Goal: Information Seeking & Learning: Learn about a topic

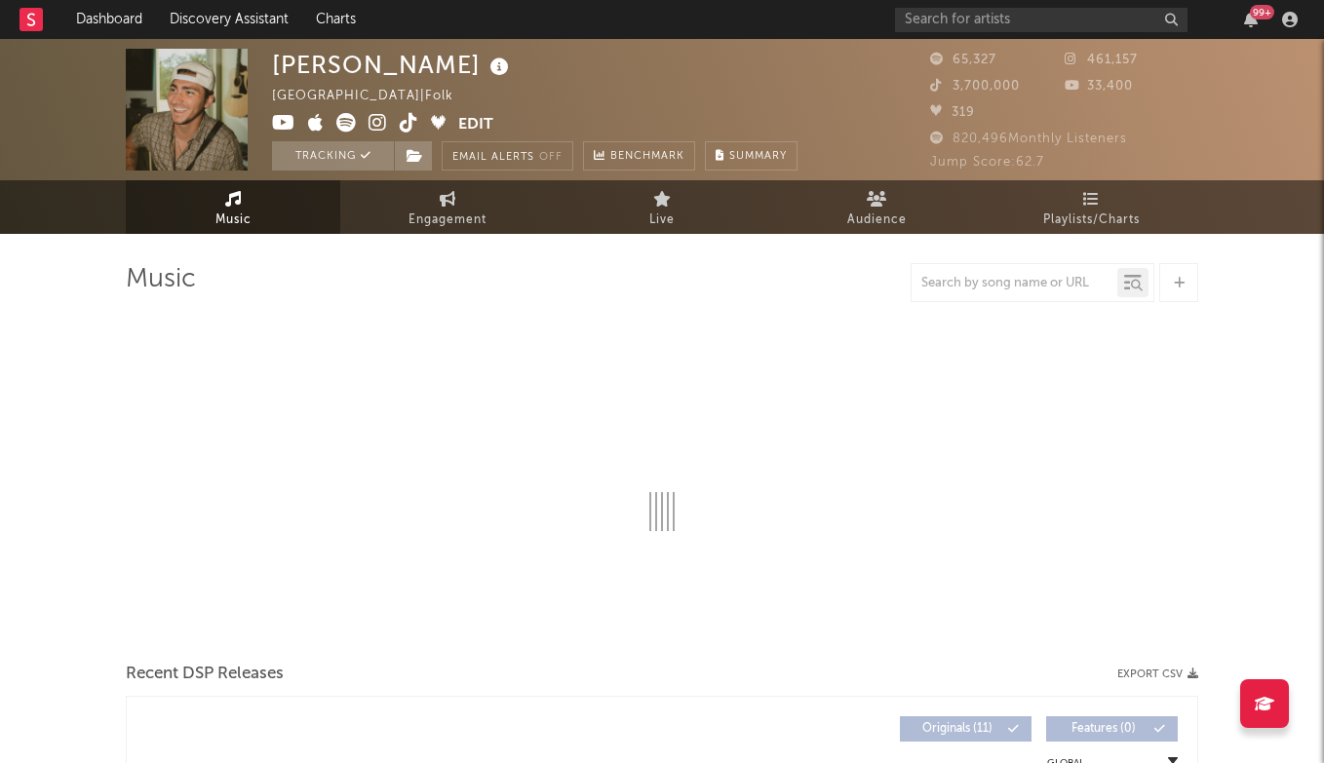
select select "6m"
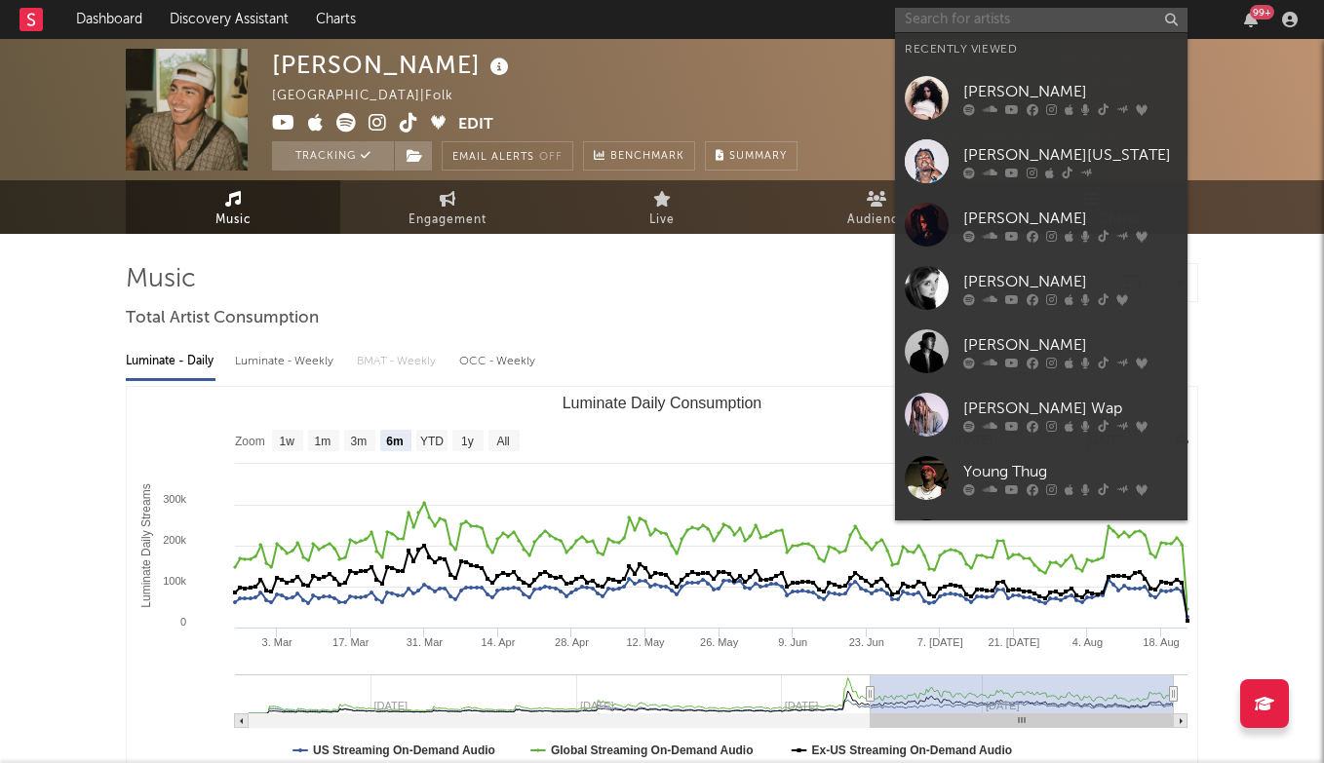
click at [965, 19] on input "text" at bounding box center [1041, 20] width 292 height 24
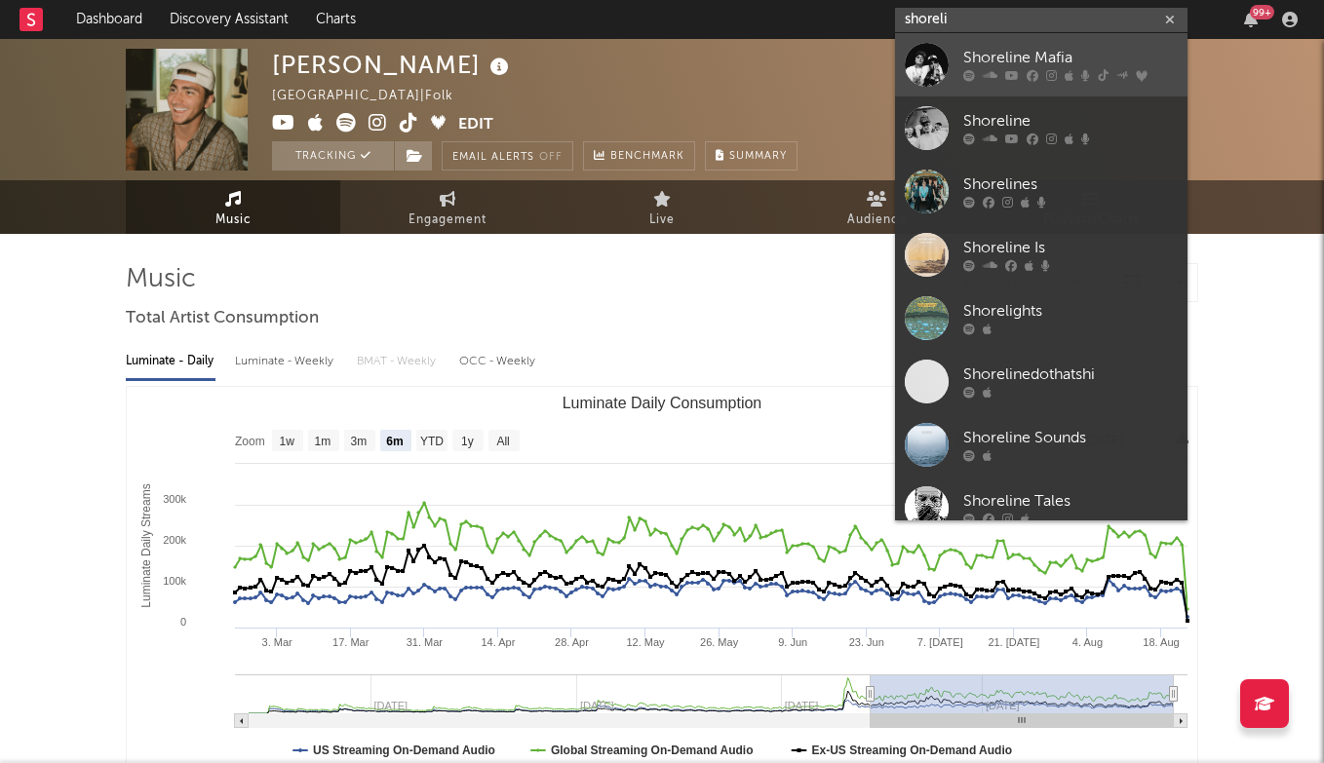
type input "shoreli"
click at [1003, 47] on div "Shoreline Mafia" at bounding box center [1070, 58] width 214 height 23
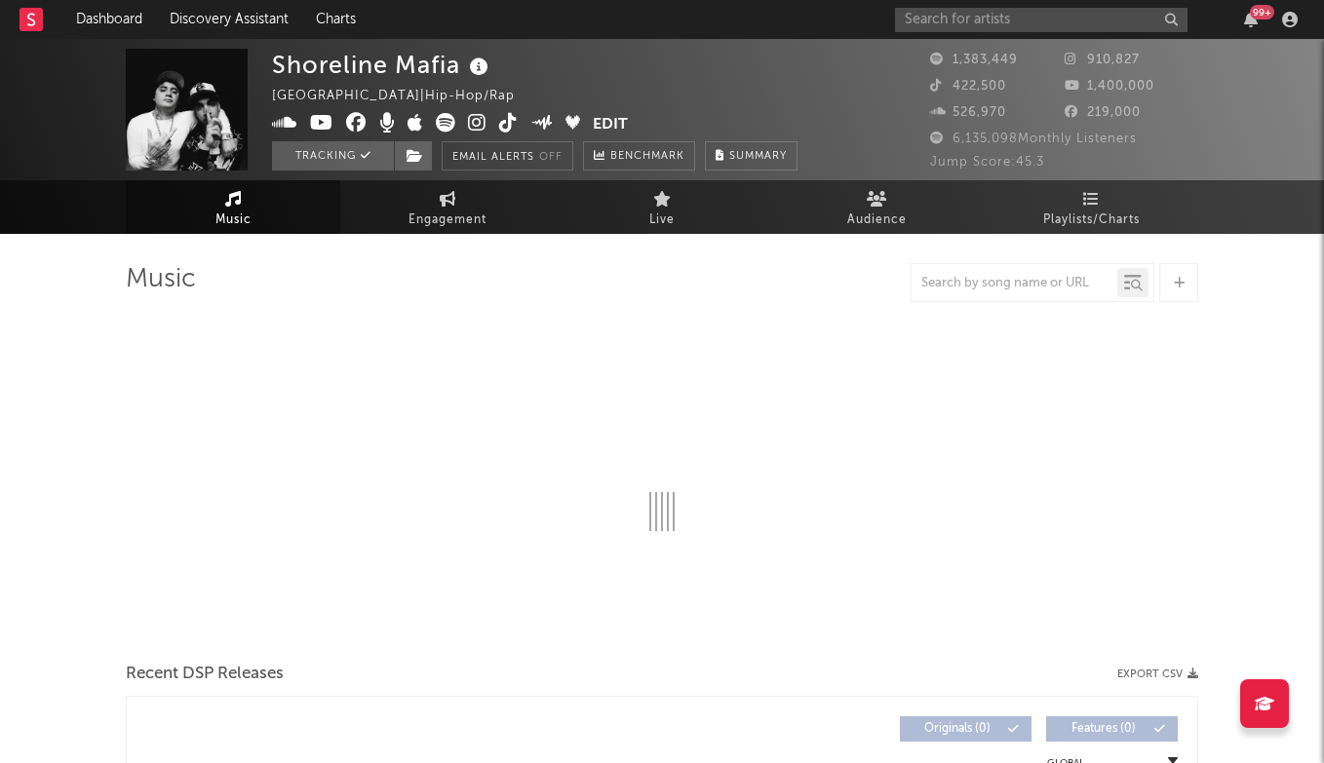
select select "6m"
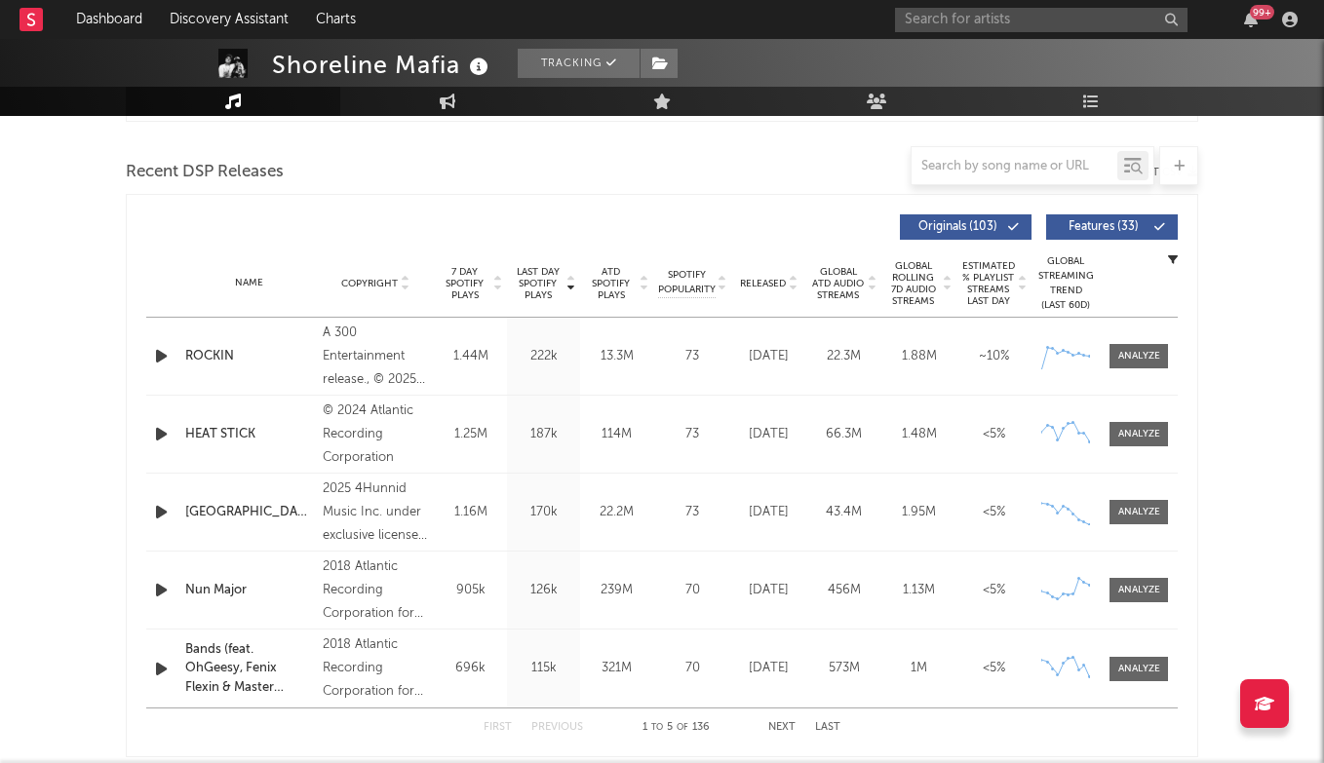
scroll to position [657, 0]
click at [1006, 17] on input "text" at bounding box center [1041, 20] width 292 height 24
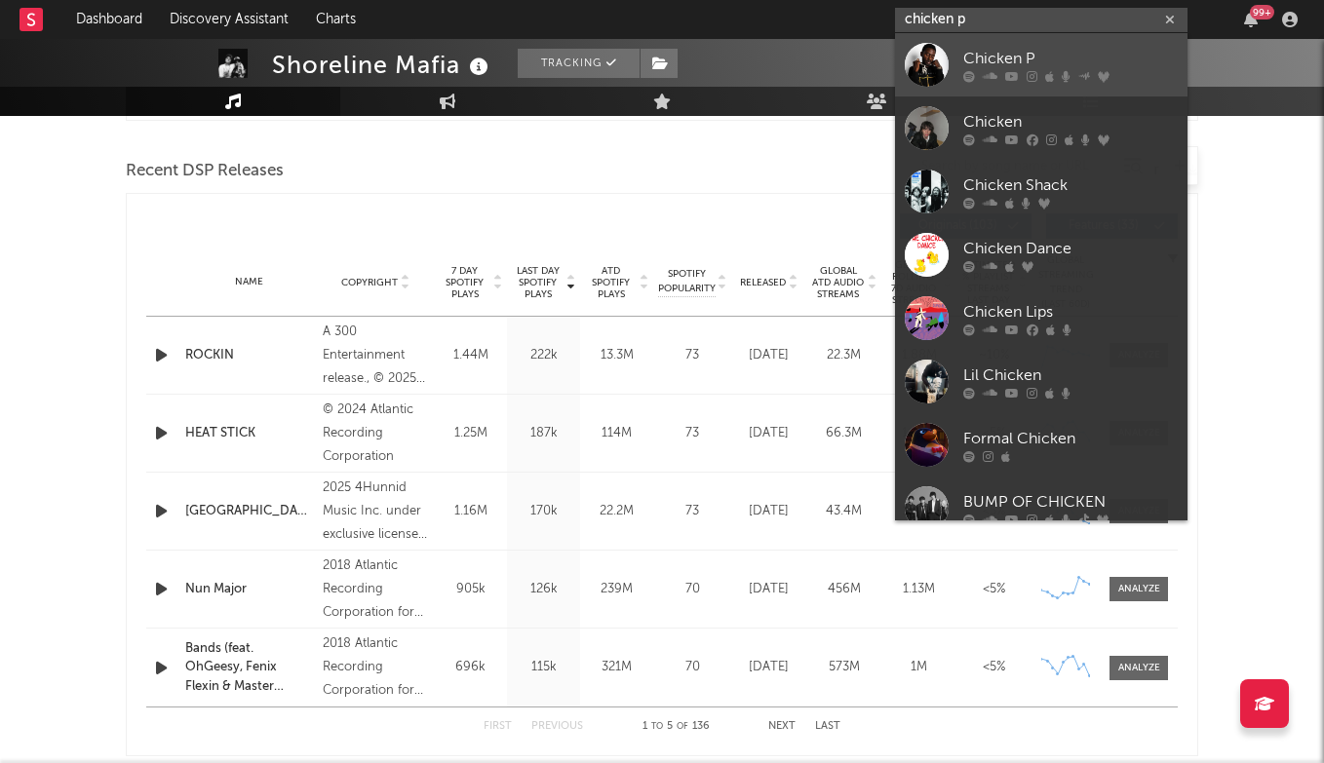
type input "chicken p"
click at [1007, 42] on link "Chicken P" at bounding box center [1041, 64] width 292 height 63
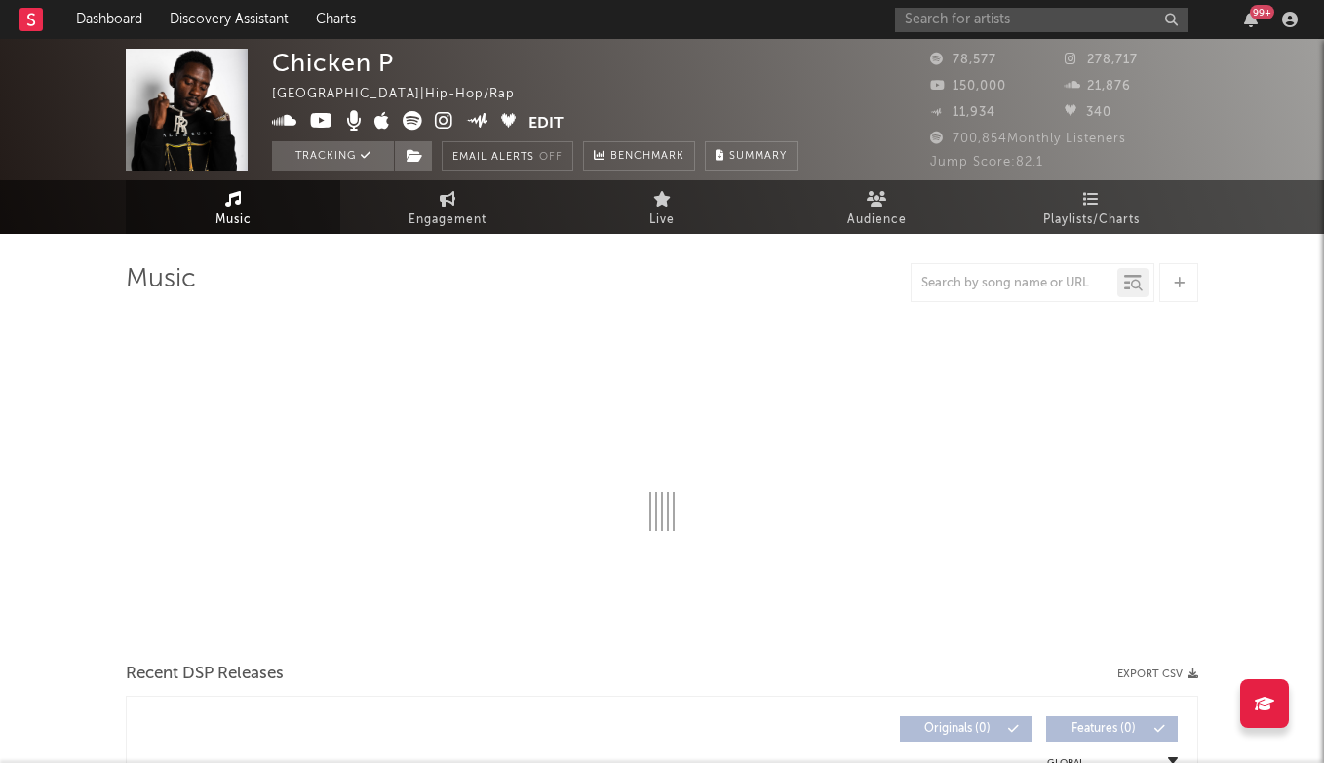
select select "6m"
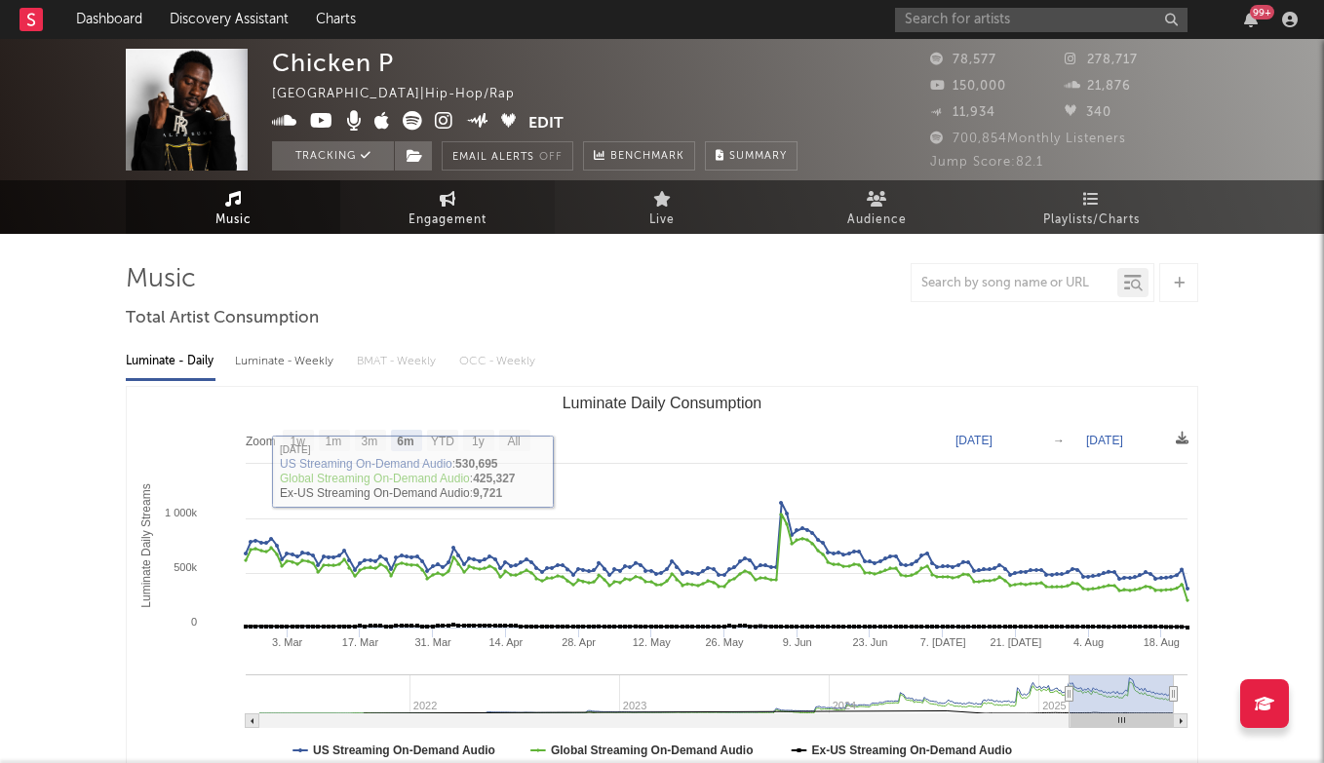
click at [446, 223] on span "Engagement" at bounding box center [447, 220] width 78 height 23
select select "1w"
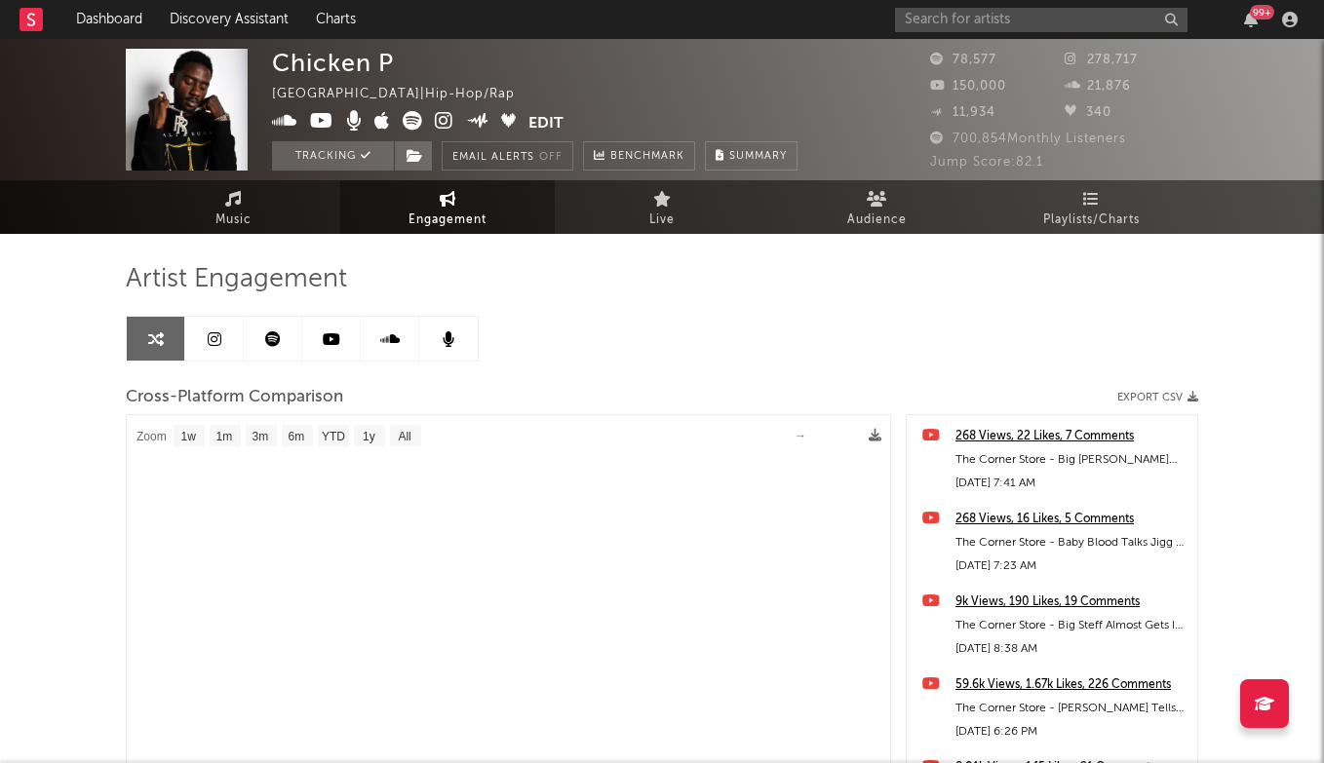
select select "1m"
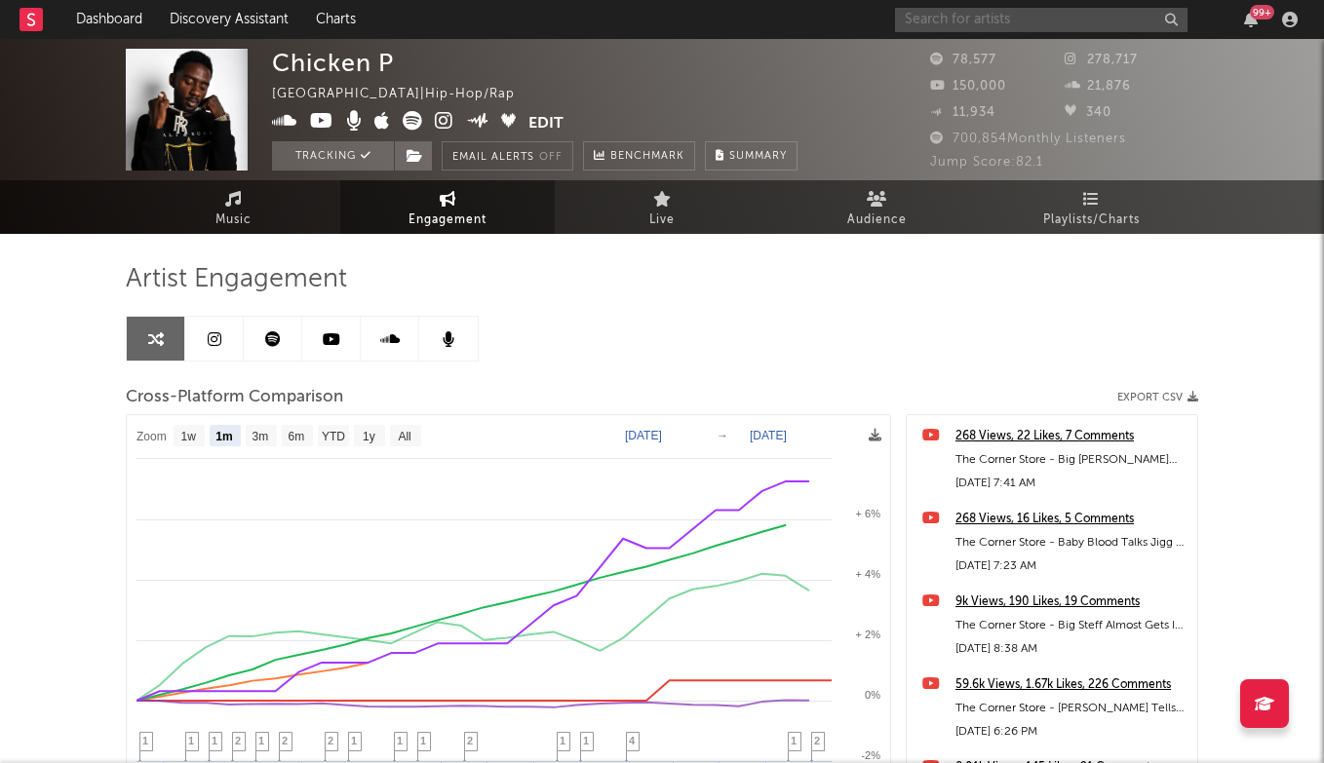
click at [1017, 28] on input "text" at bounding box center [1041, 20] width 292 height 24
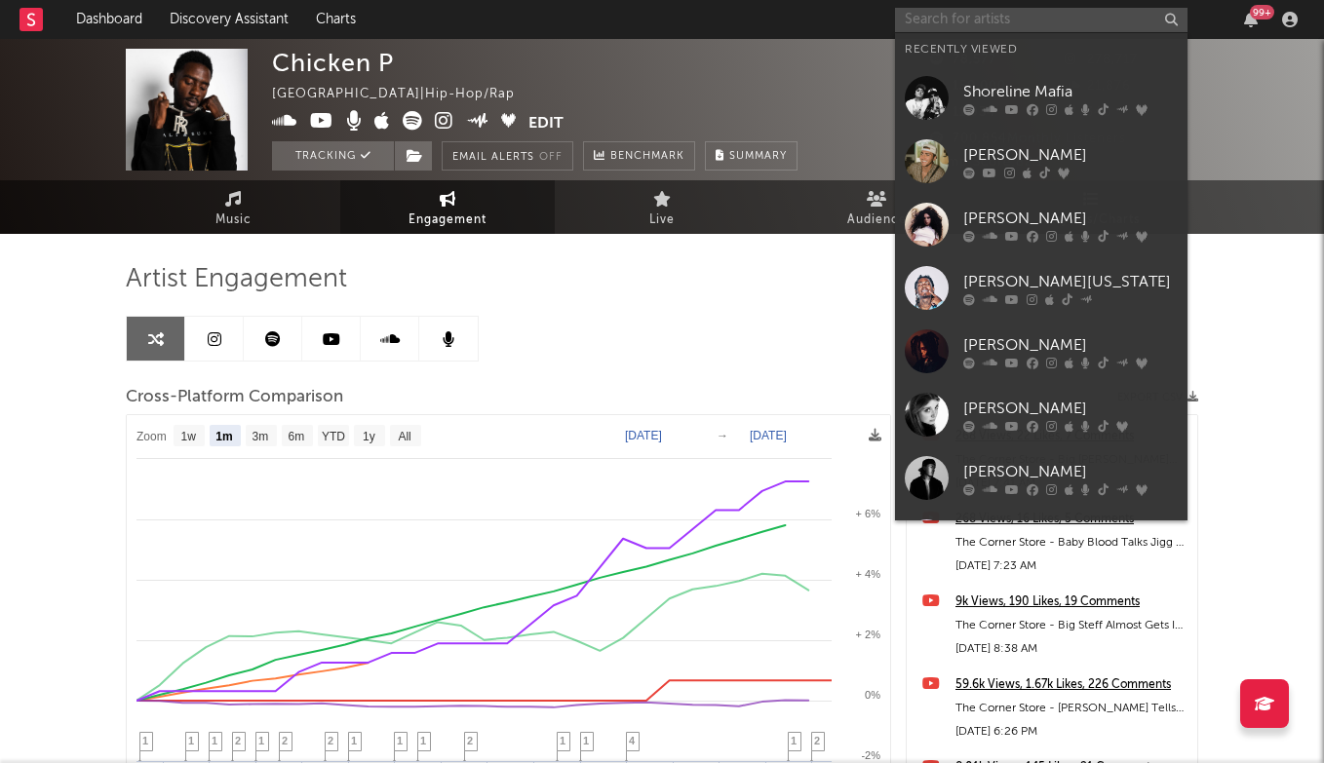
type input "l"
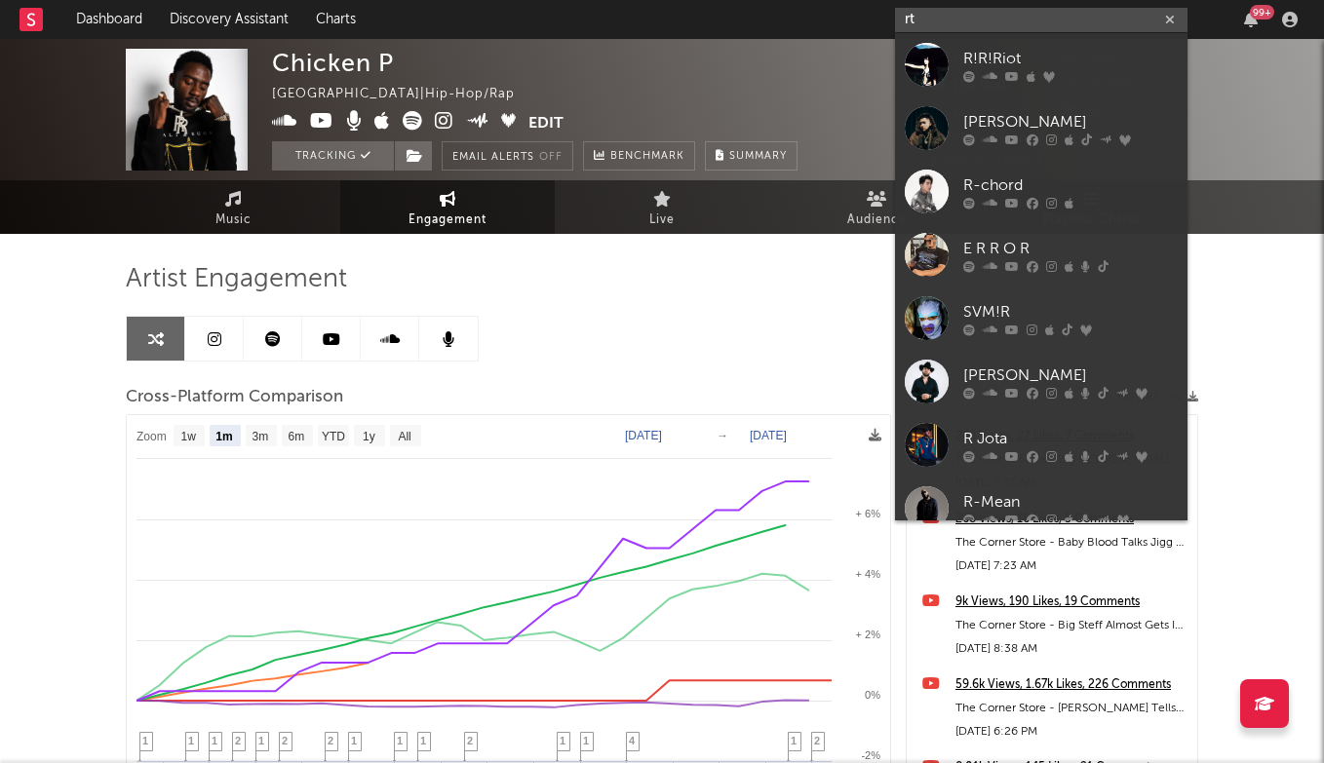
type input "r"
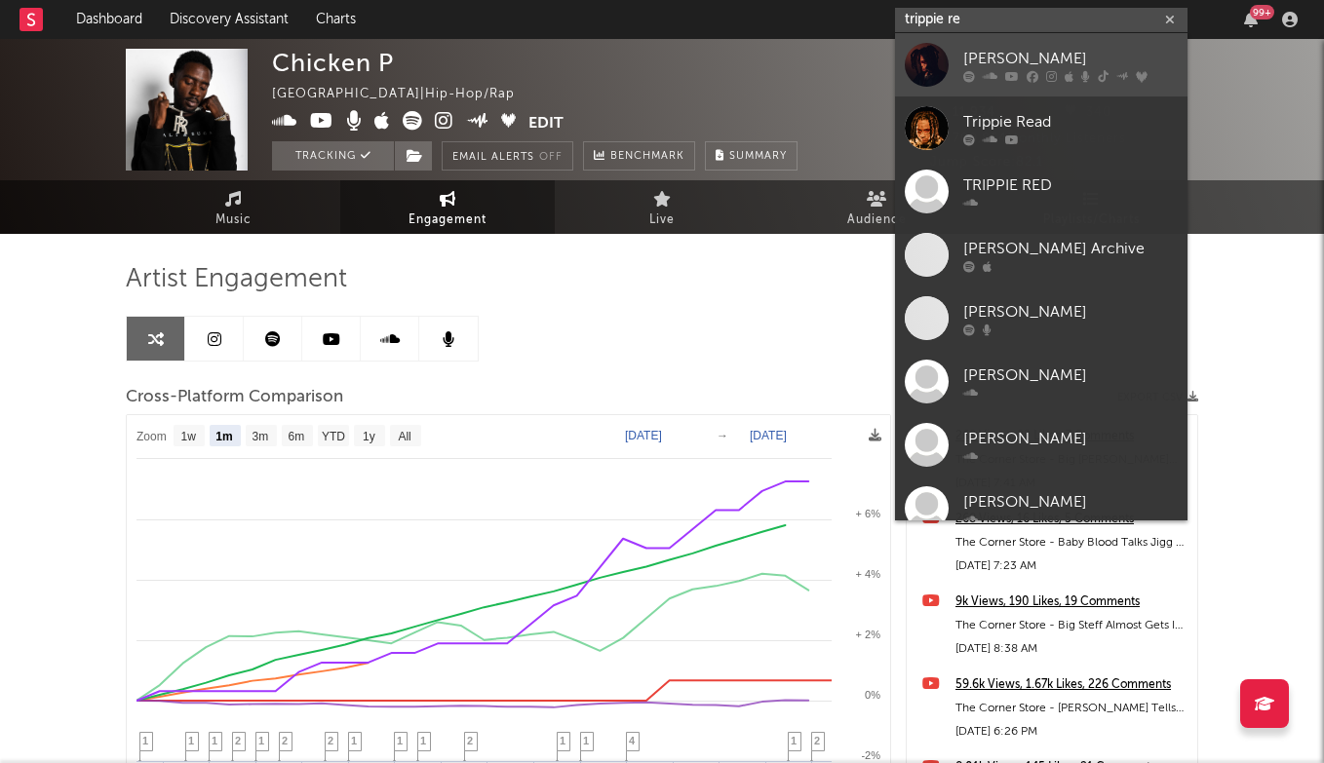
type input "trippie re"
click at [1018, 57] on div "[PERSON_NAME]" at bounding box center [1070, 58] width 214 height 23
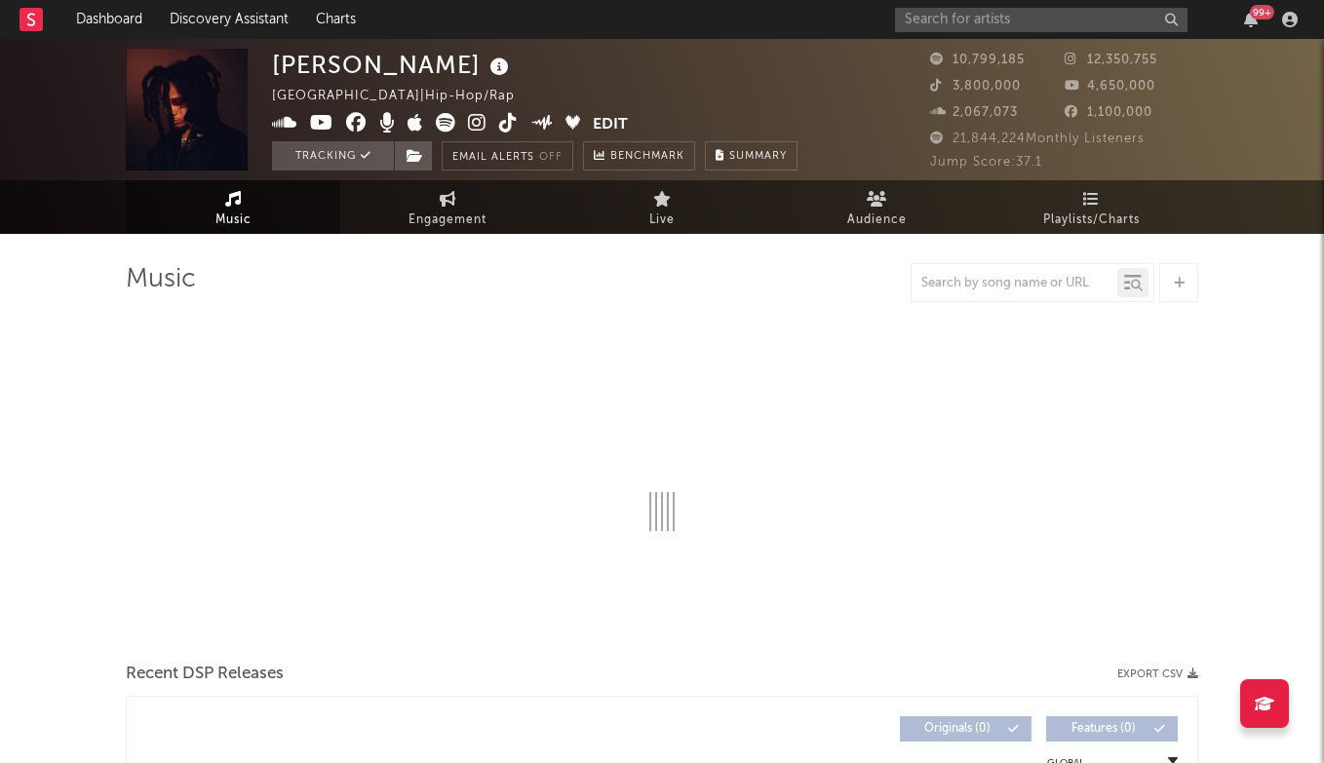
select select "6m"
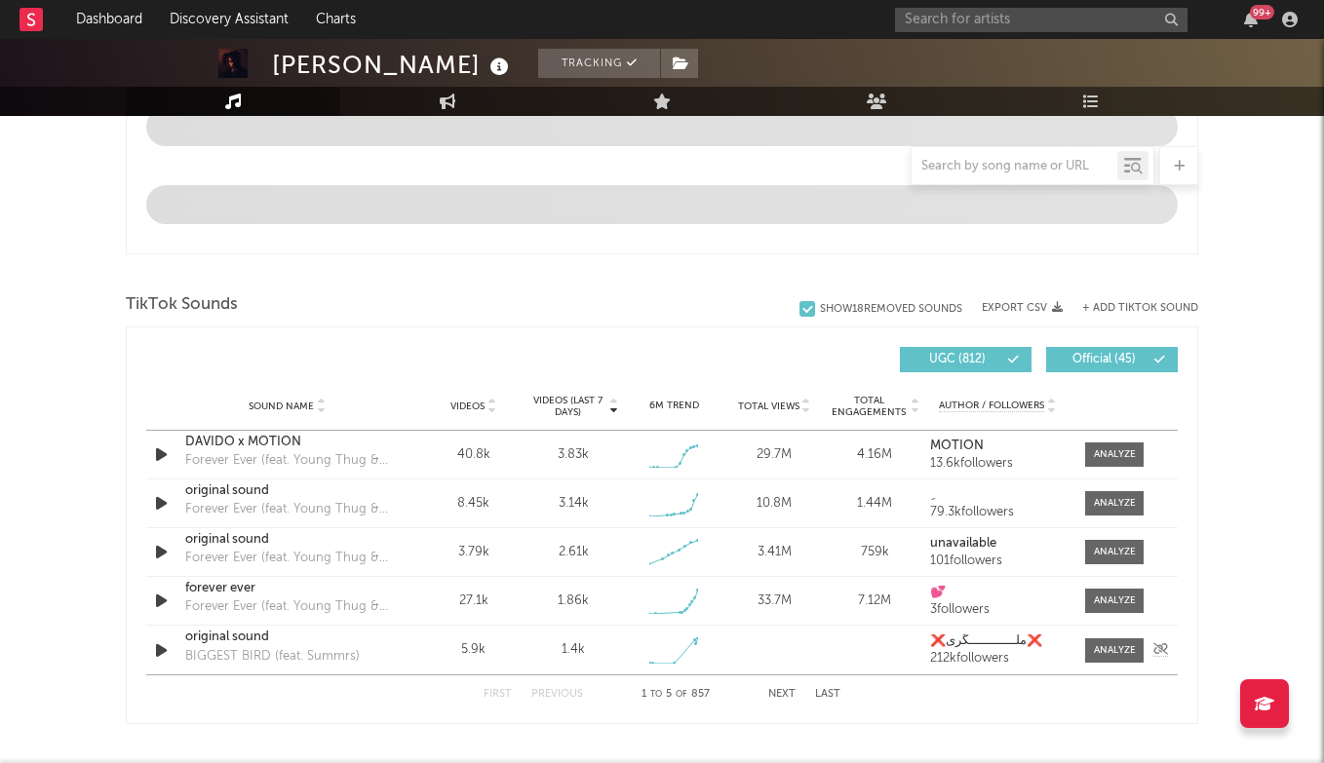
scroll to position [1122, 0]
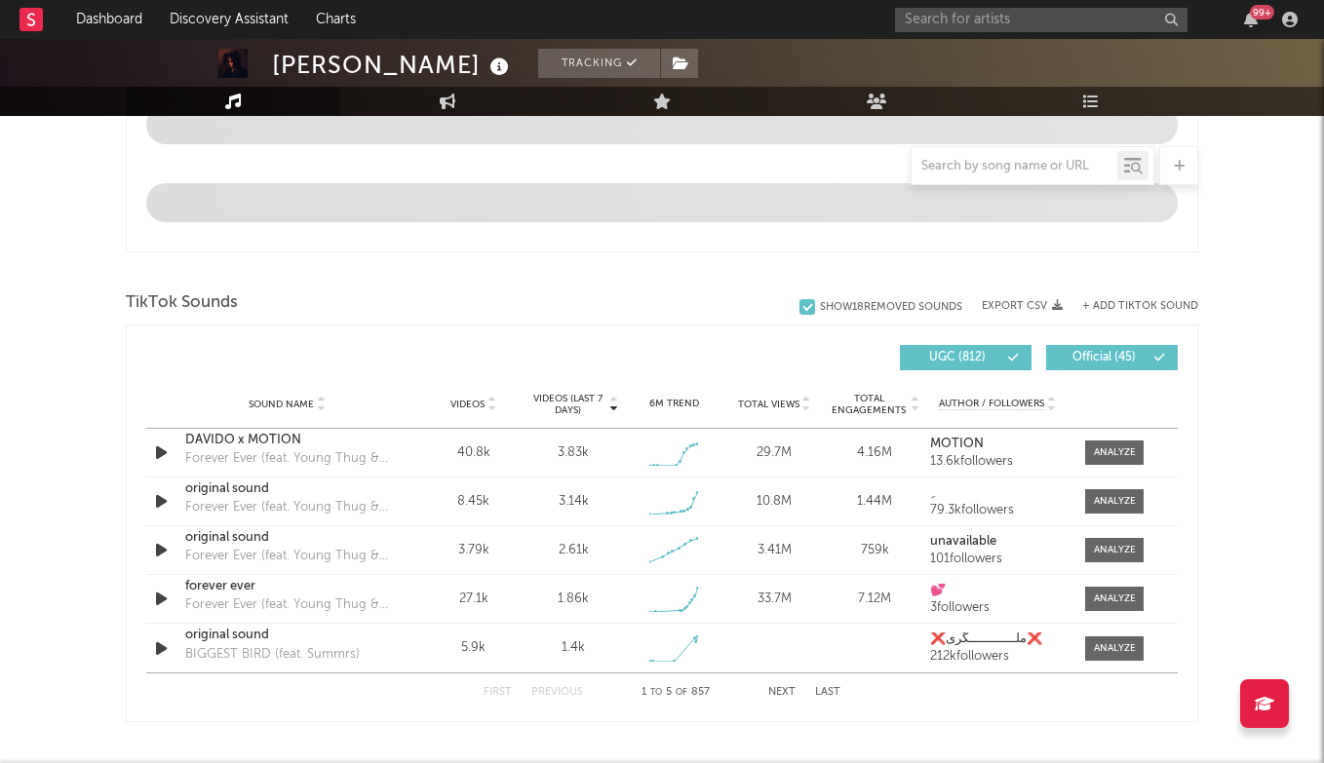
click at [778, 690] on button "Next" at bounding box center [781, 692] width 27 height 11
click at [786, 695] on button "Next" at bounding box center [781, 692] width 27 height 11
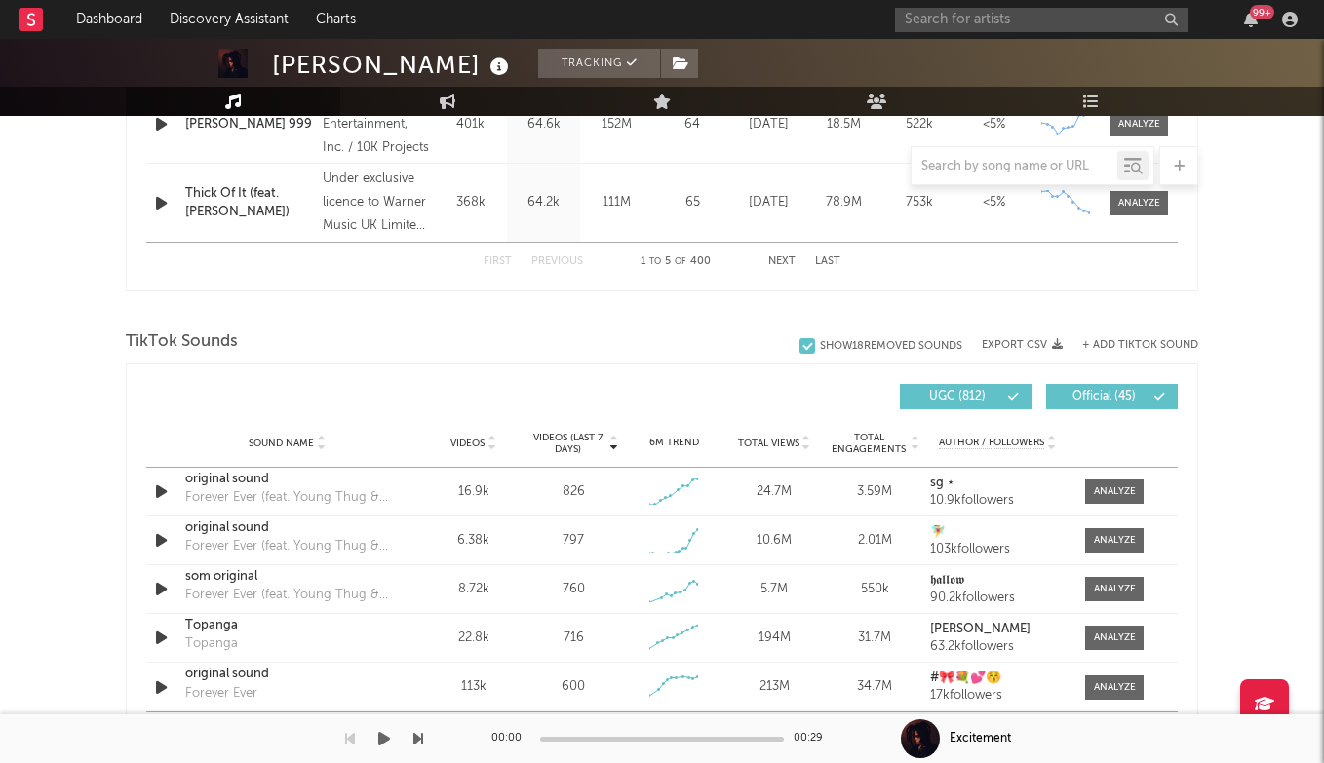
click at [835, 728] on div "00:00 00:29 Excitement" at bounding box center [662, 739] width 1324 height 49
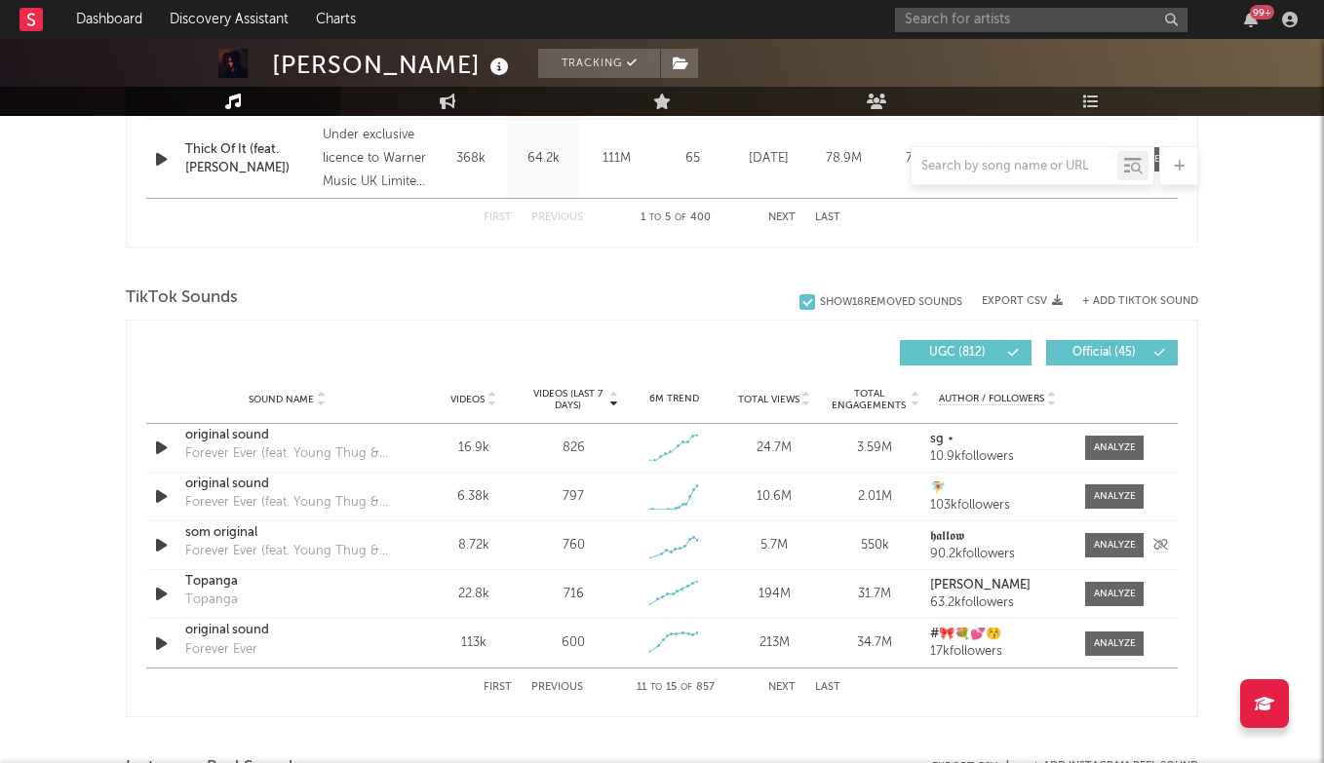
scroll to position [1183, 0]
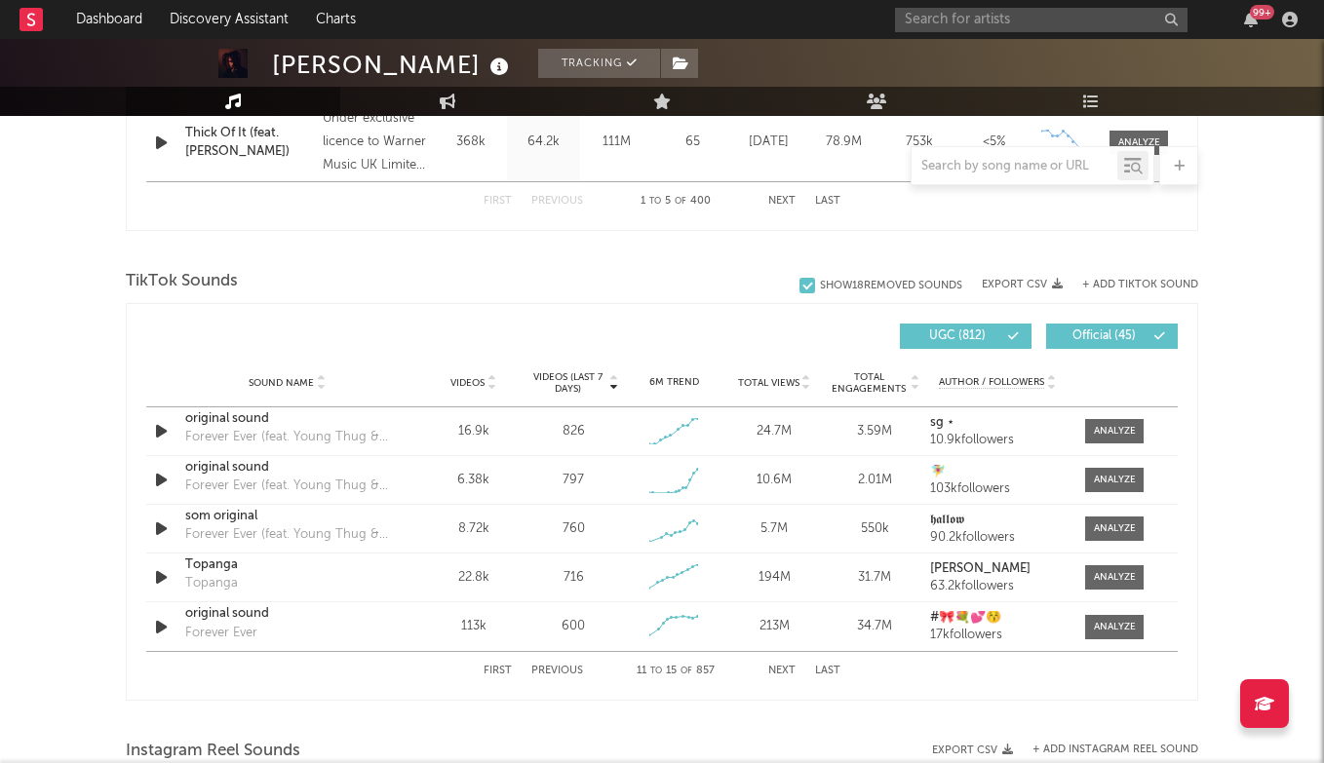
click at [834, 675] on button "Last" at bounding box center [827, 671] width 25 height 11
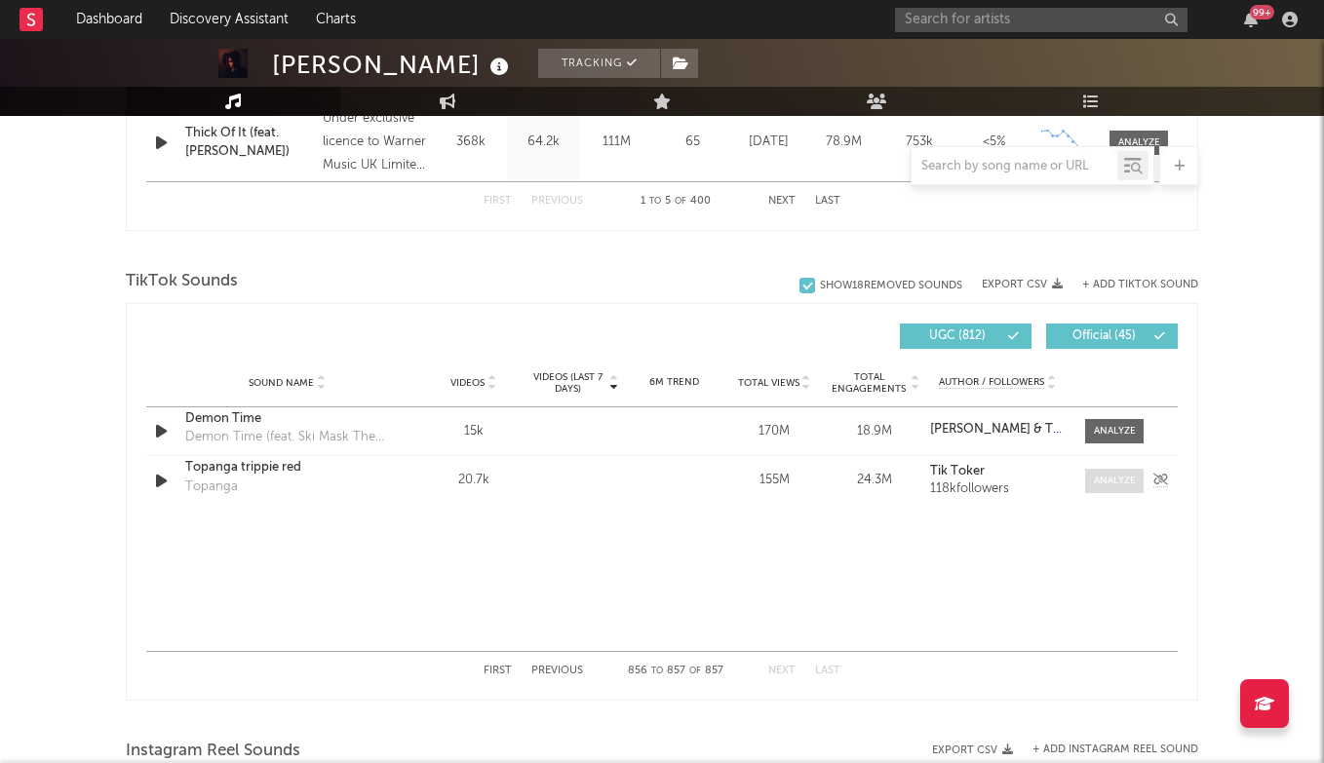
click at [1112, 478] on div at bounding box center [1115, 481] width 42 height 15
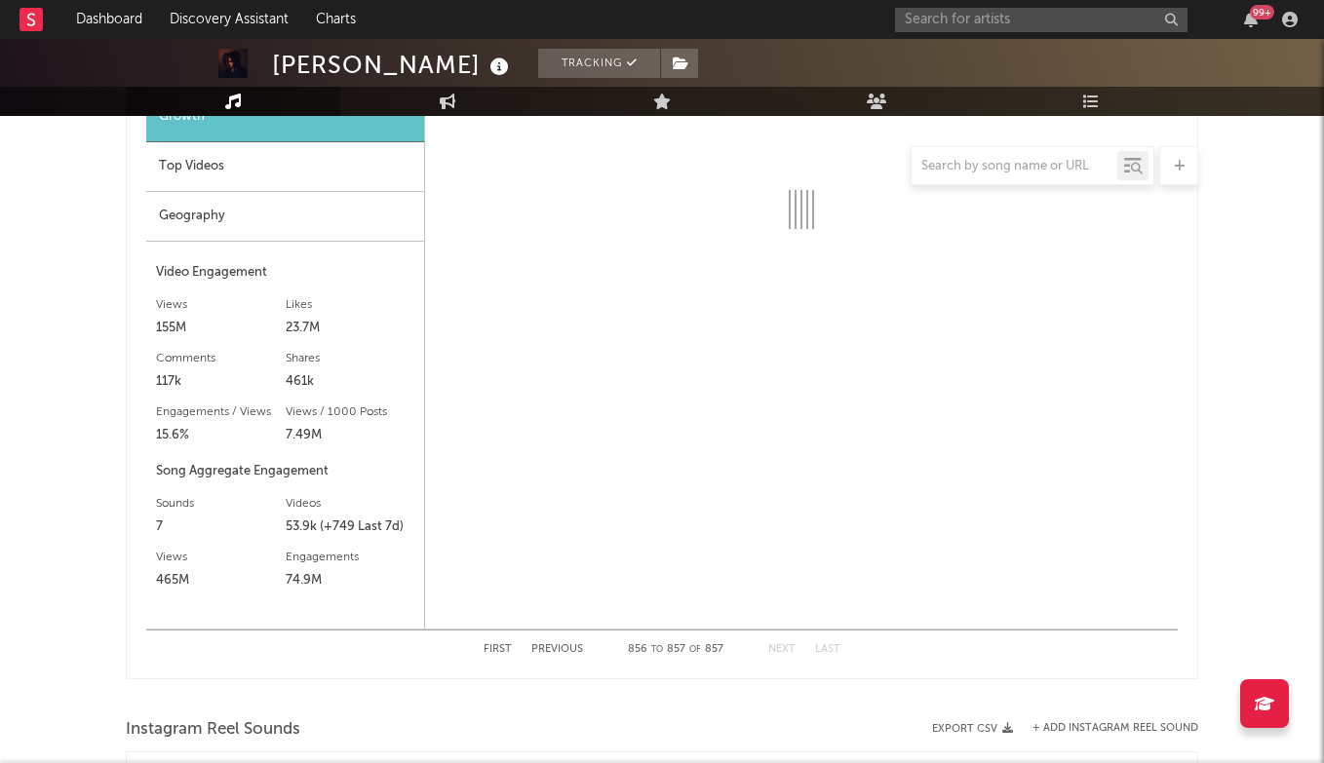
scroll to position [1609, 0]
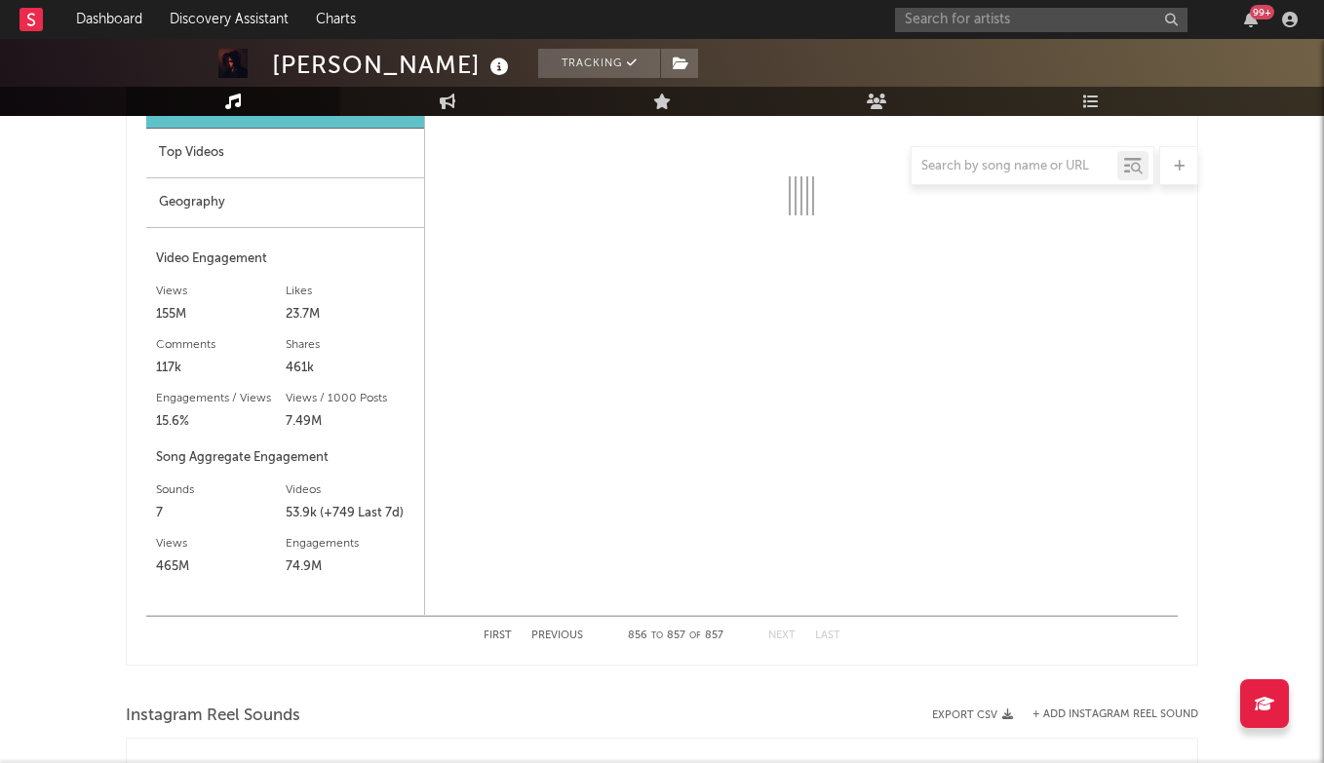
click at [563, 638] on button "Previous" at bounding box center [557, 636] width 52 height 11
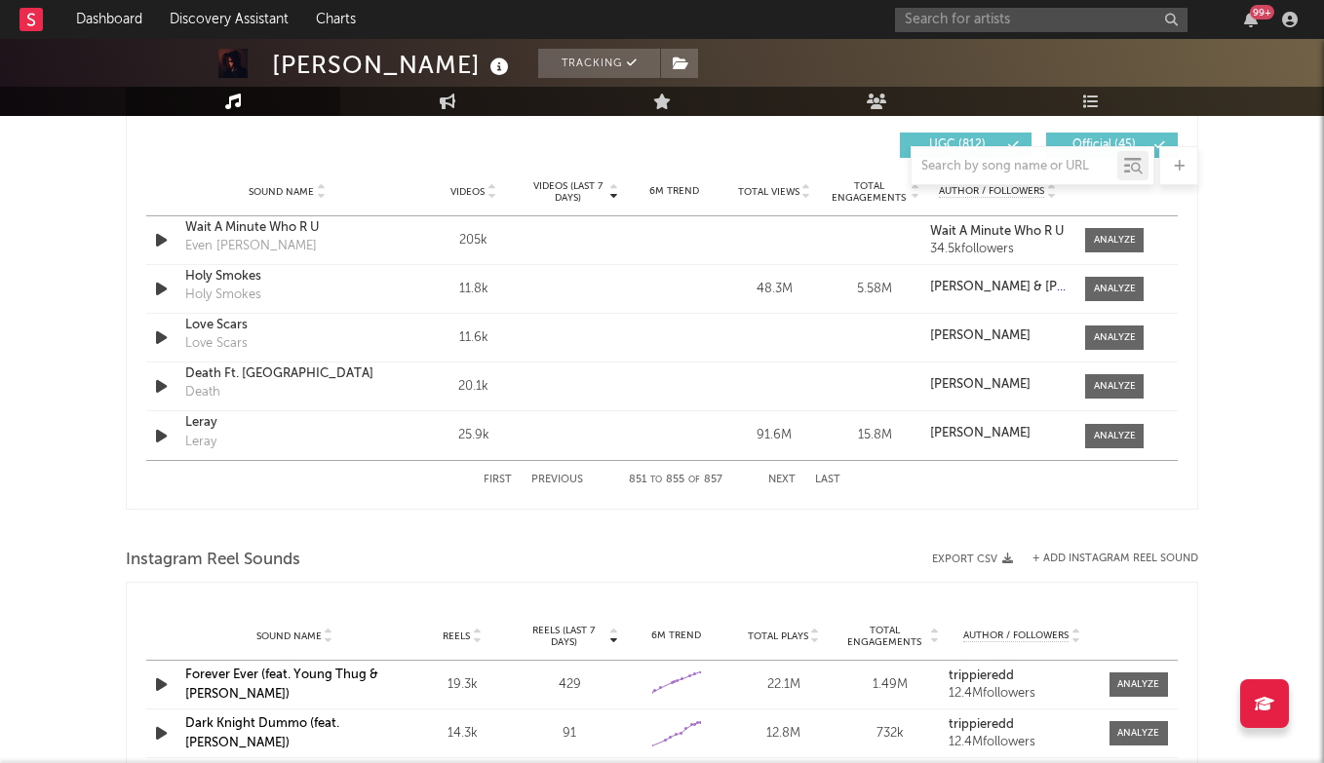
scroll to position [1369, 0]
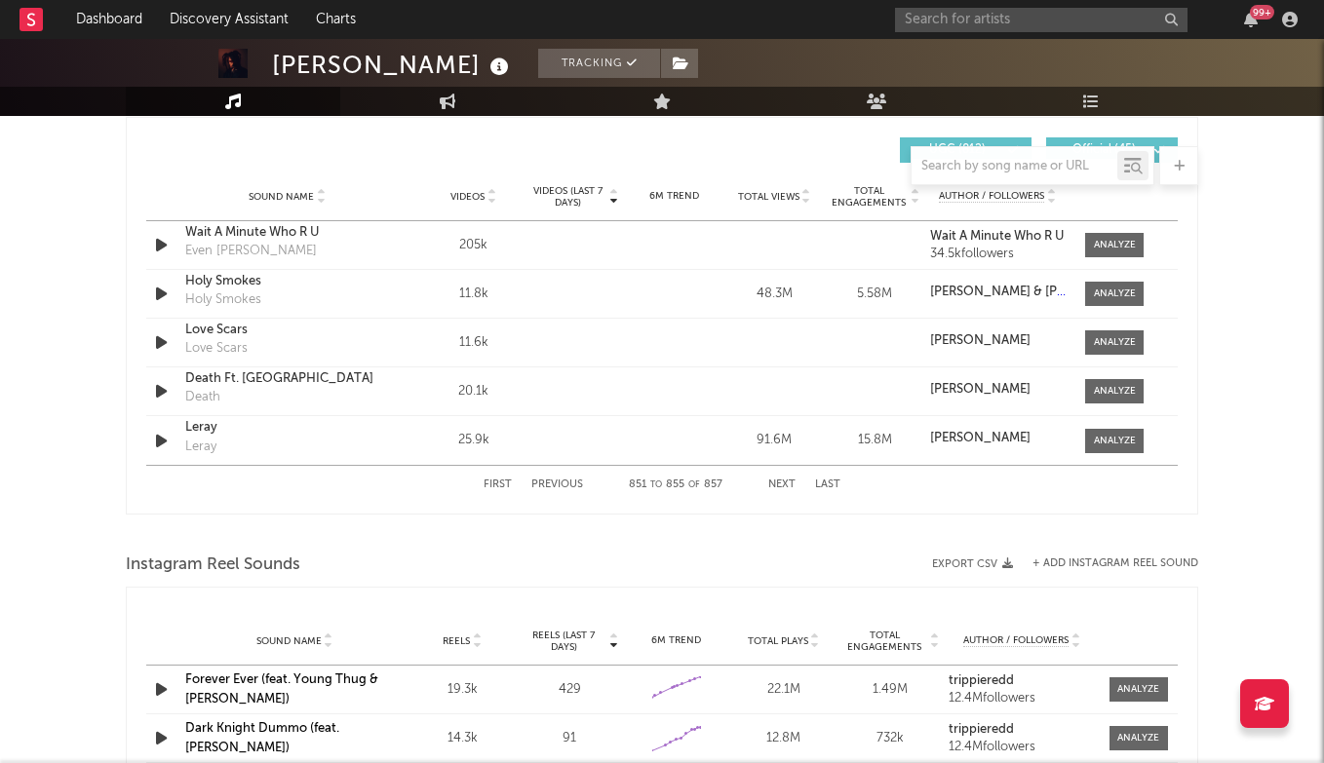
click at [572, 486] on button "Previous" at bounding box center [557, 485] width 52 height 11
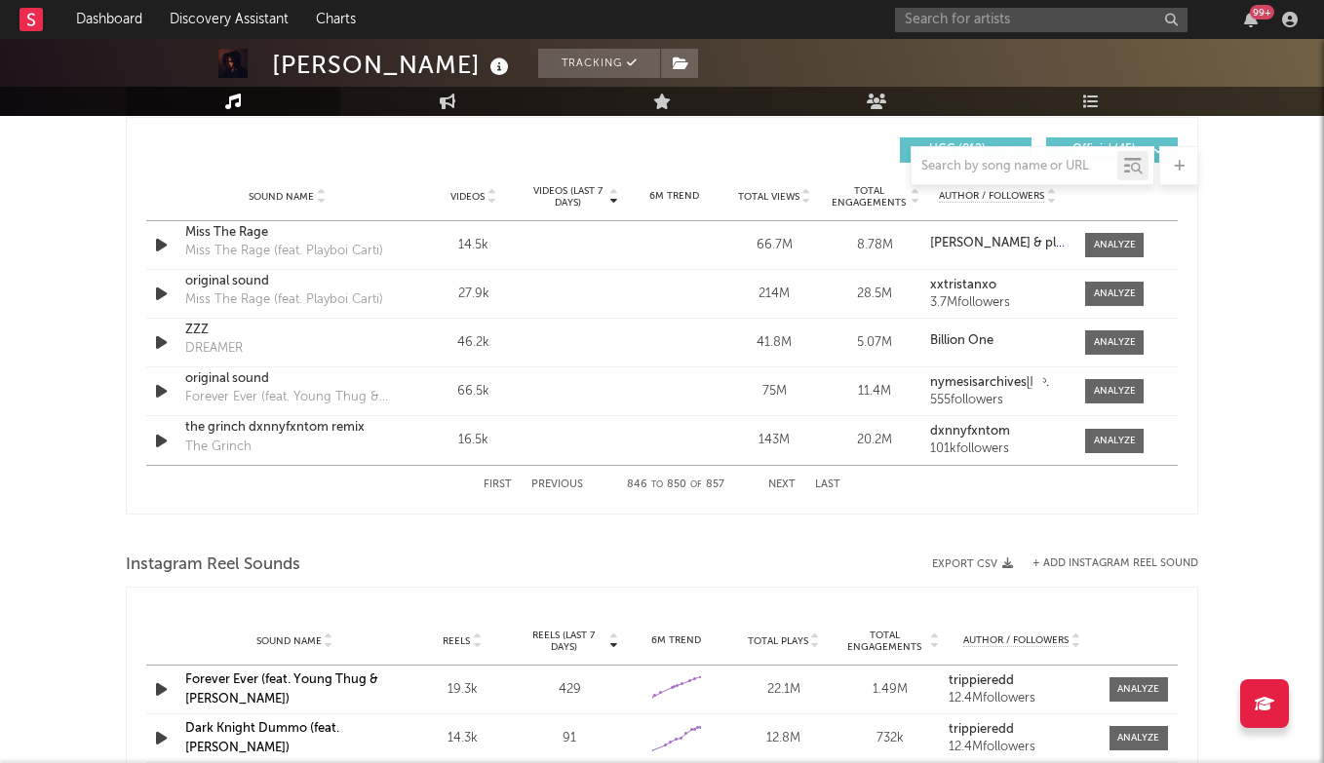
click at [572, 486] on button "Previous" at bounding box center [557, 485] width 52 height 11
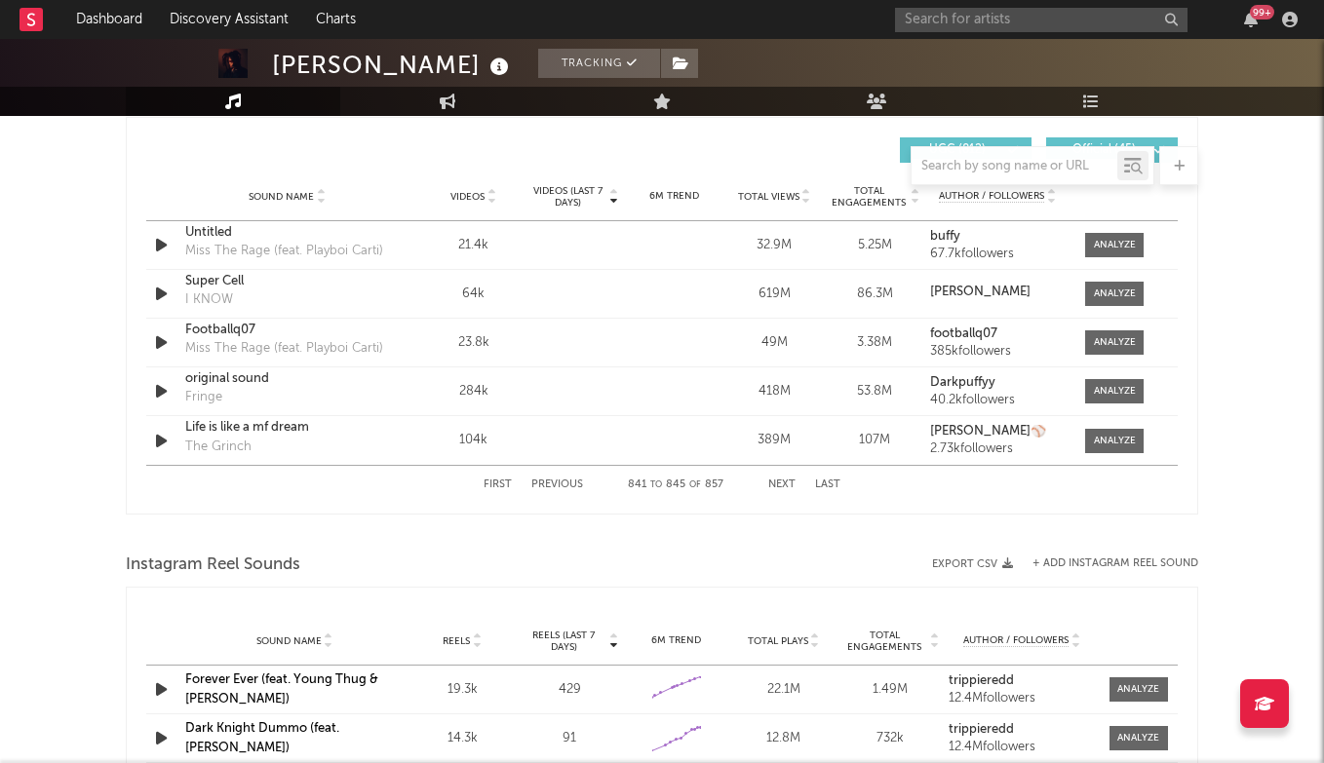
click at [572, 486] on button "Previous" at bounding box center [557, 485] width 52 height 11
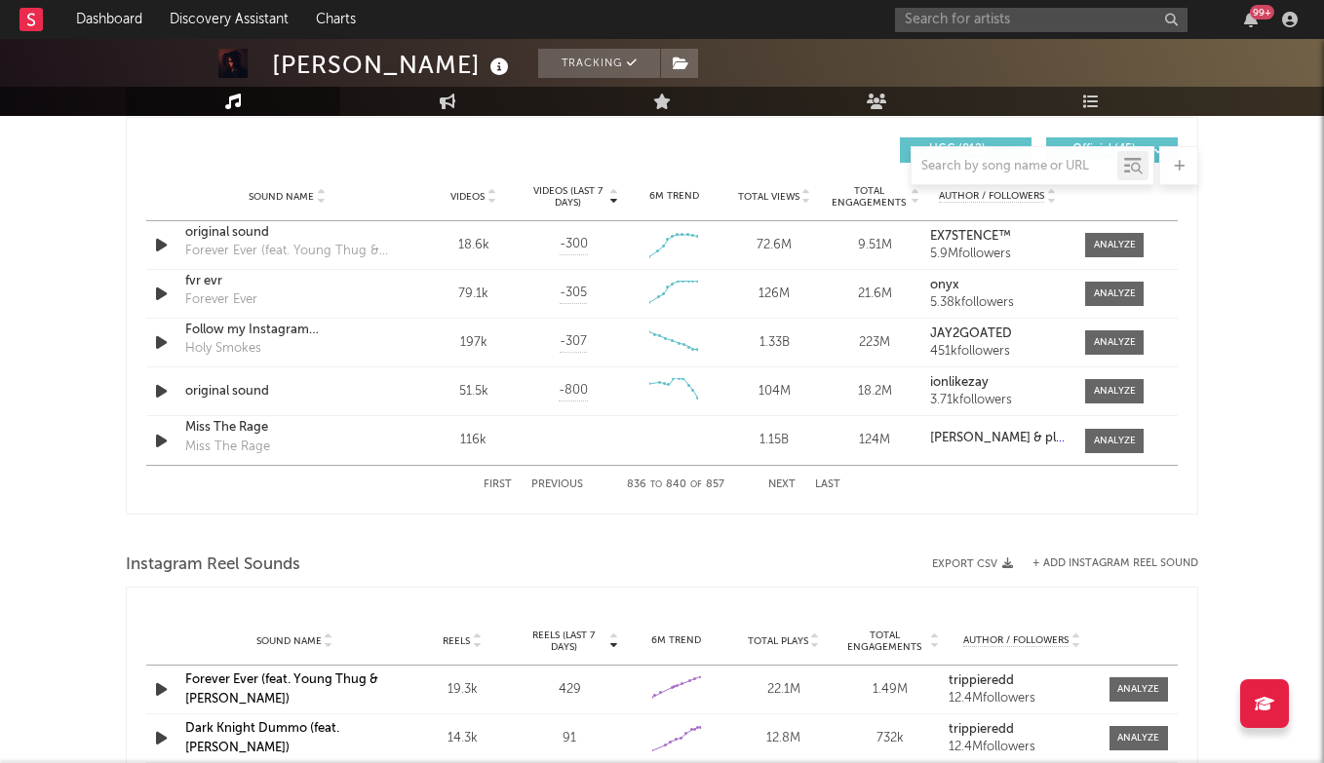
click at [779, 484] on button "Next" at bounding box center [781, 485] width 27 height 11
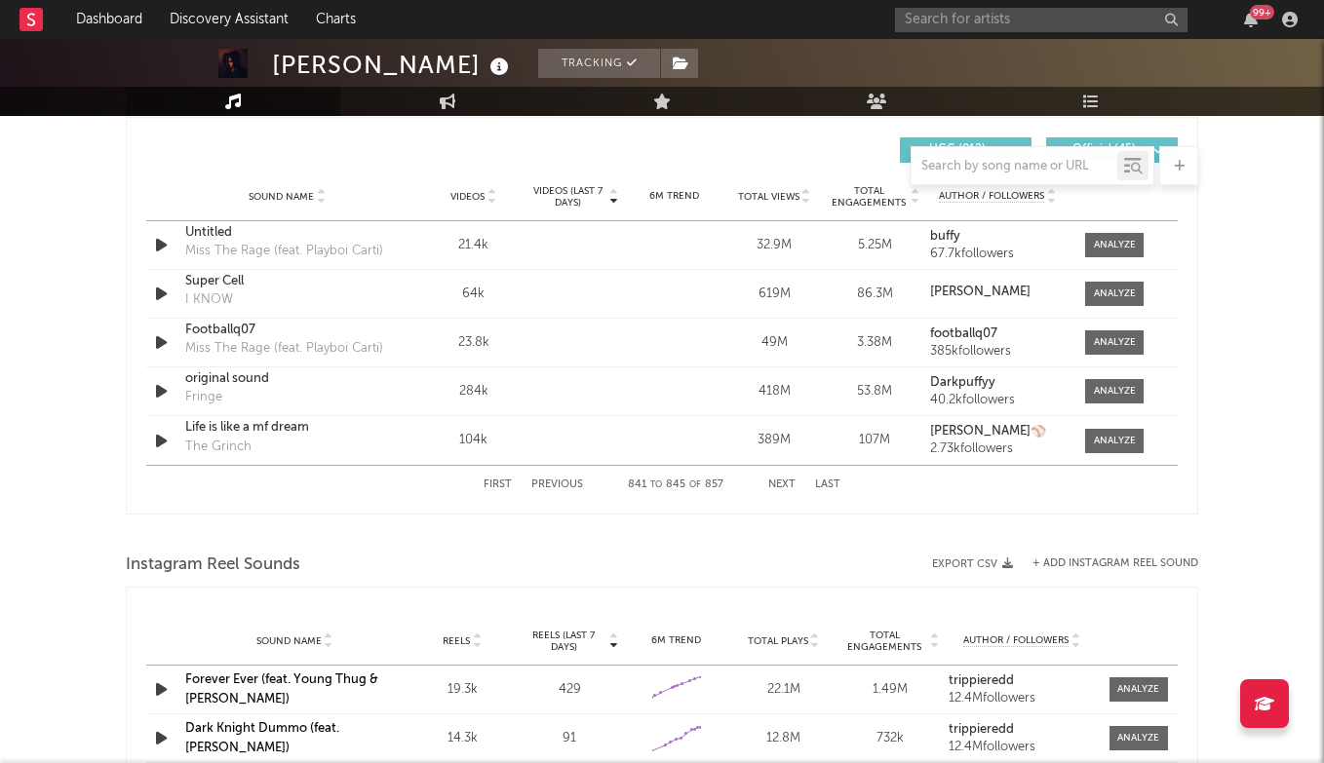
click at [779, 484] on button "Next" at bounding box center [781, 485] width 27 height 11
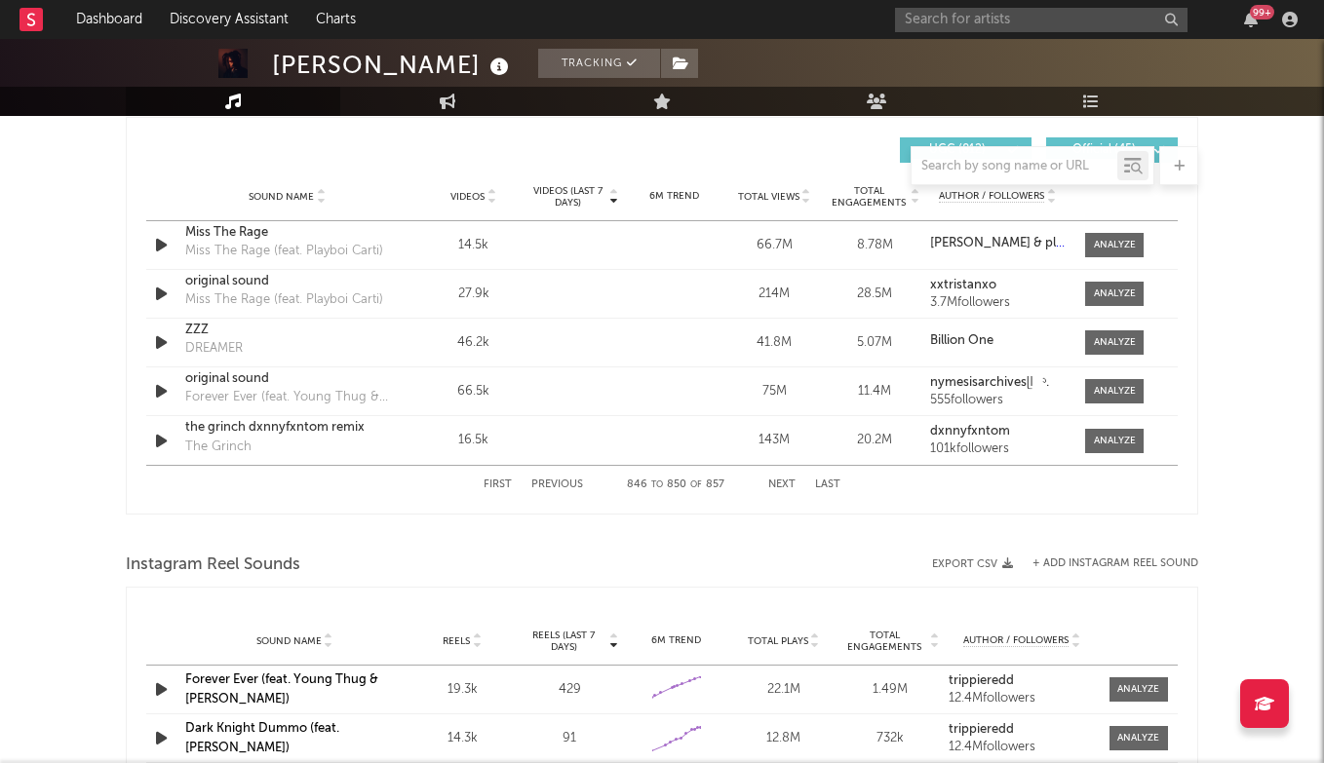
click at [779, 484] on button "Next" at bounding box center [781, 485] width 27 height 11
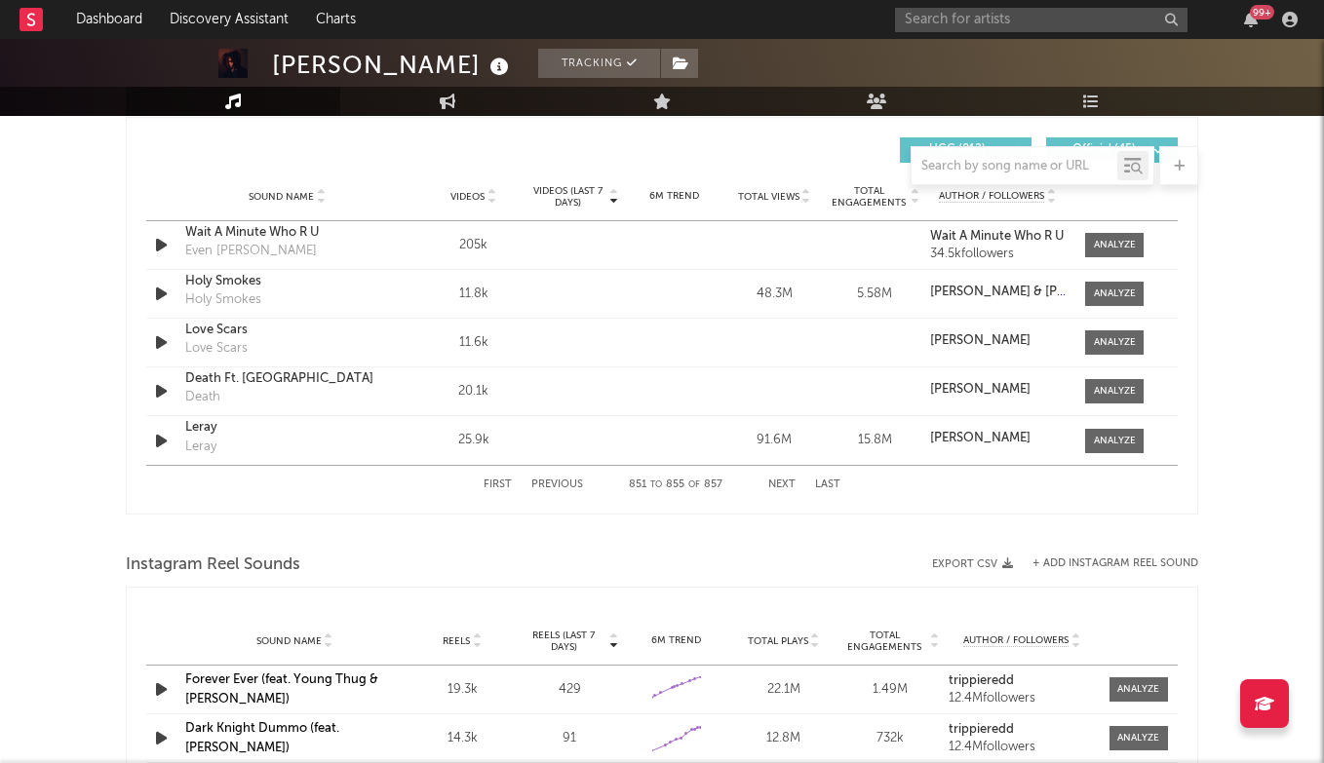
click at [779, 484] on button "Next" at bounding box center [781, 485] width 27 height 11
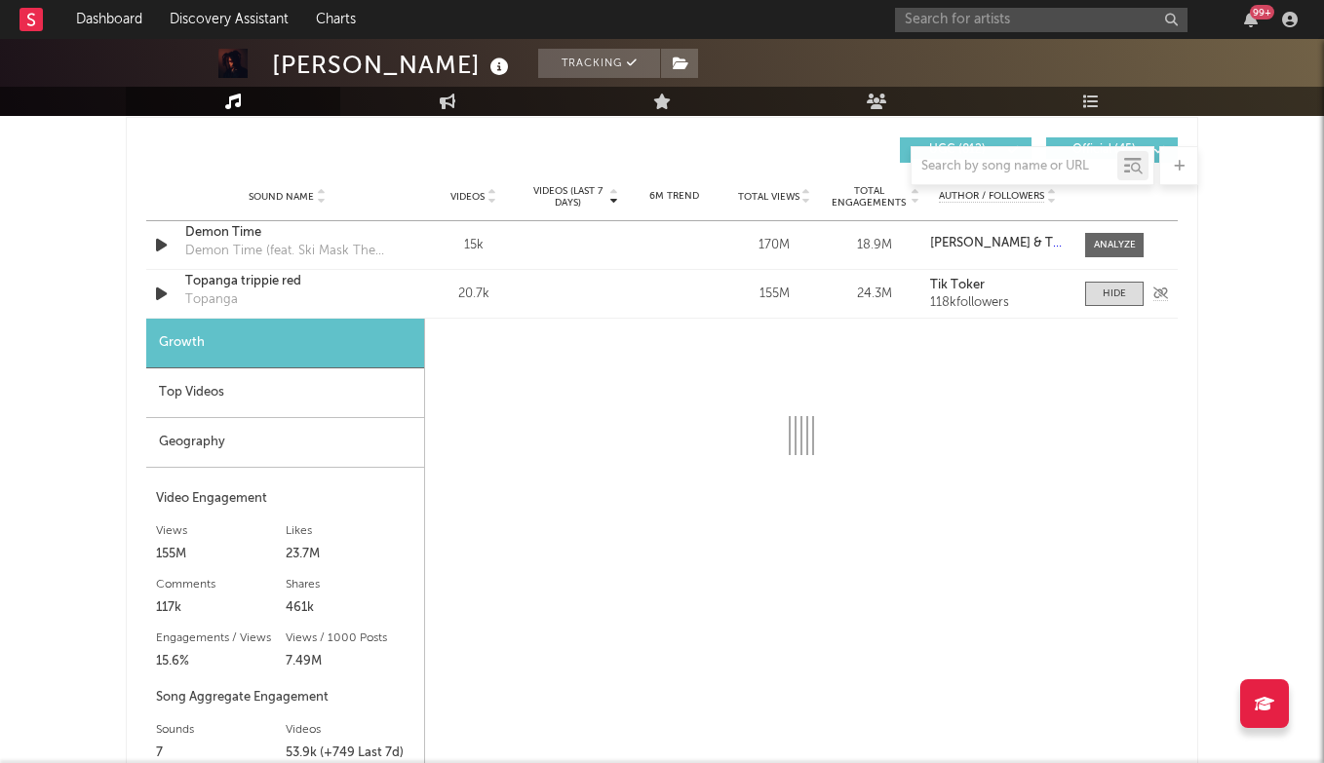
click at [282, 291] on div "Topanga trippie red" at bounding box center [287, 281] width 204 height 19
select select "6m"
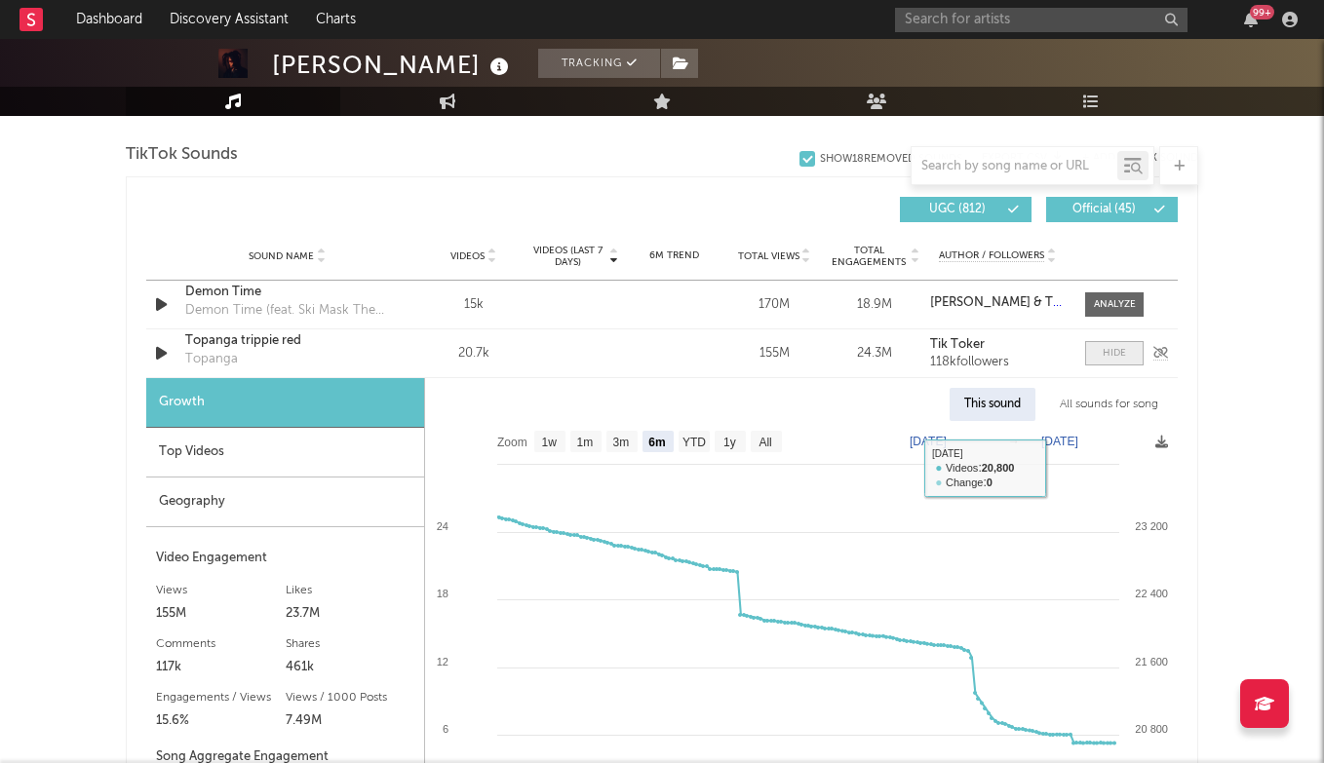
scroll to position [1299, 0]
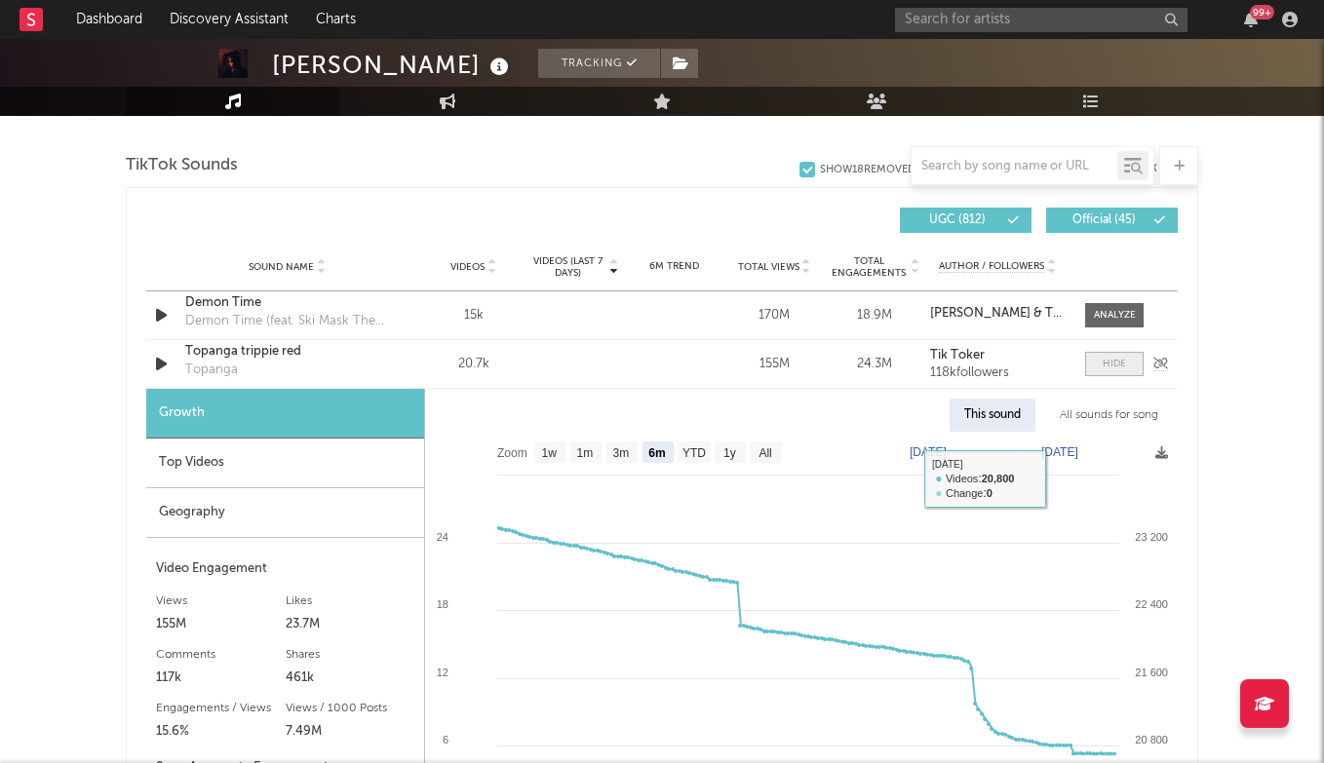
click at [1116, 363] on div at bounding box center [1114, 364] width 23 height 15
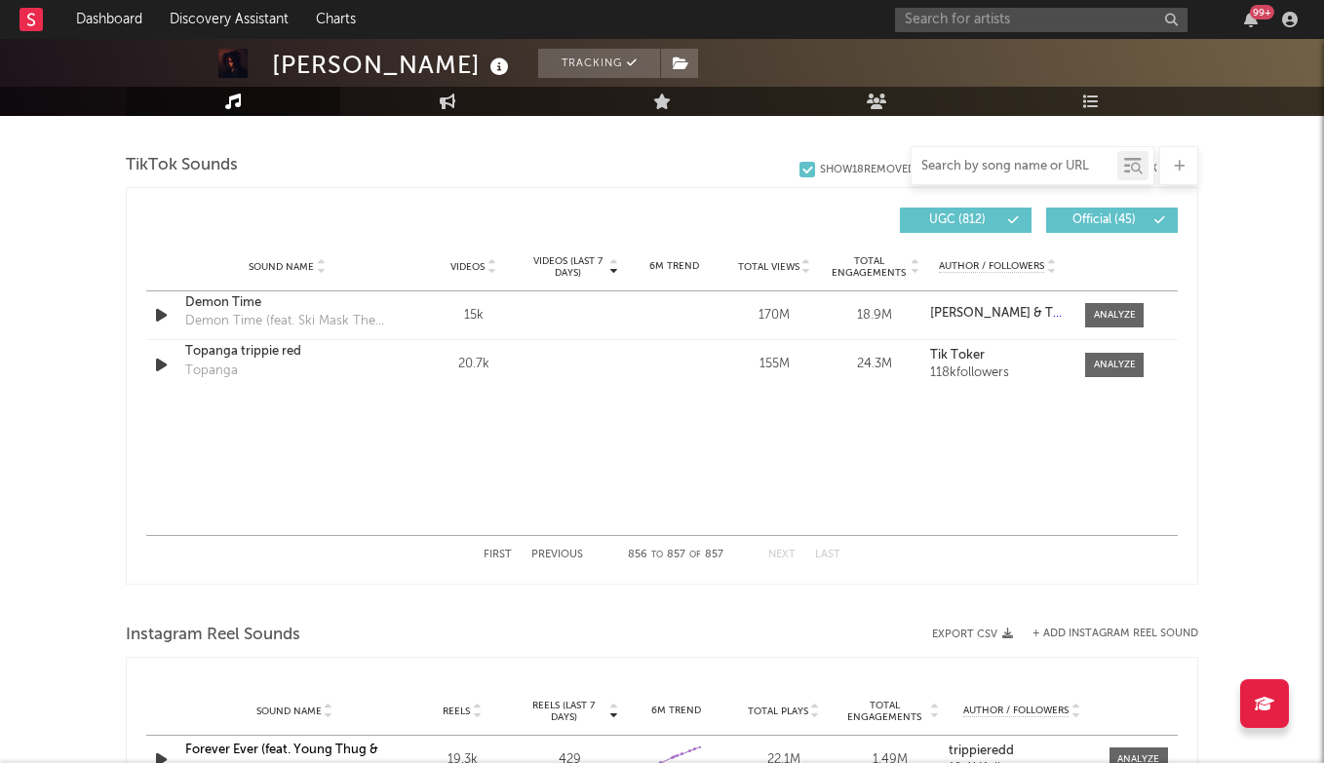
click at [1018, 161] on input "text" at bounding box center [1015, 167] width 206 height 16
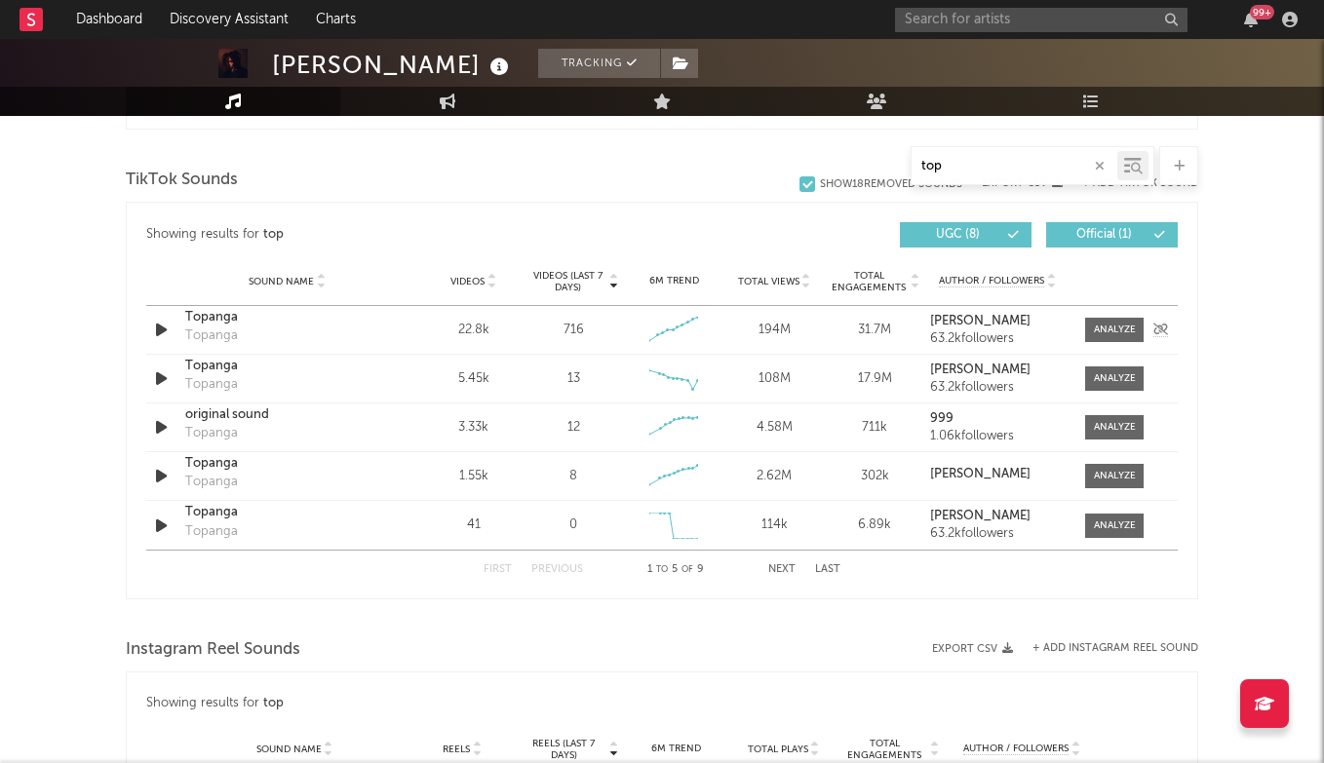
scroll to position [1287, 0]
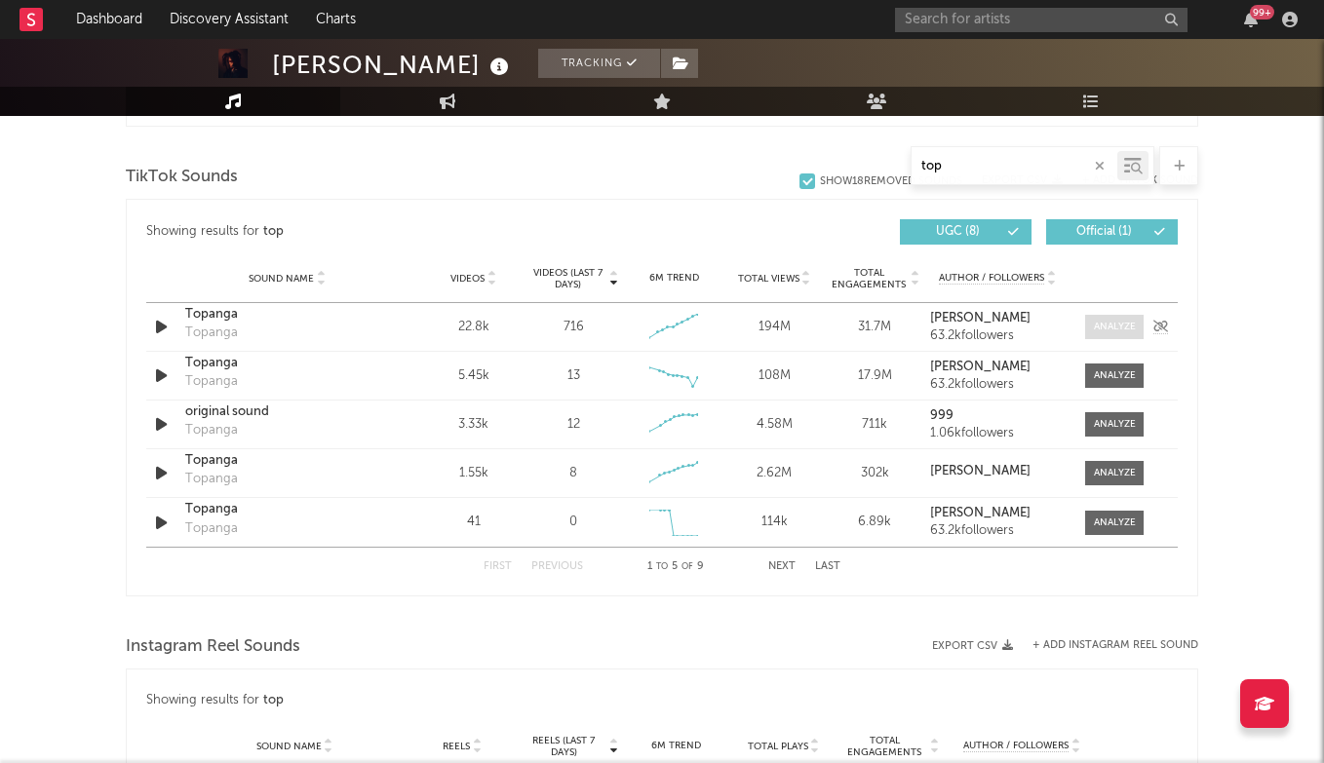
type input "top"
click at [1115, 330] on div at bounding box center [1115, 327] width 42 height 15
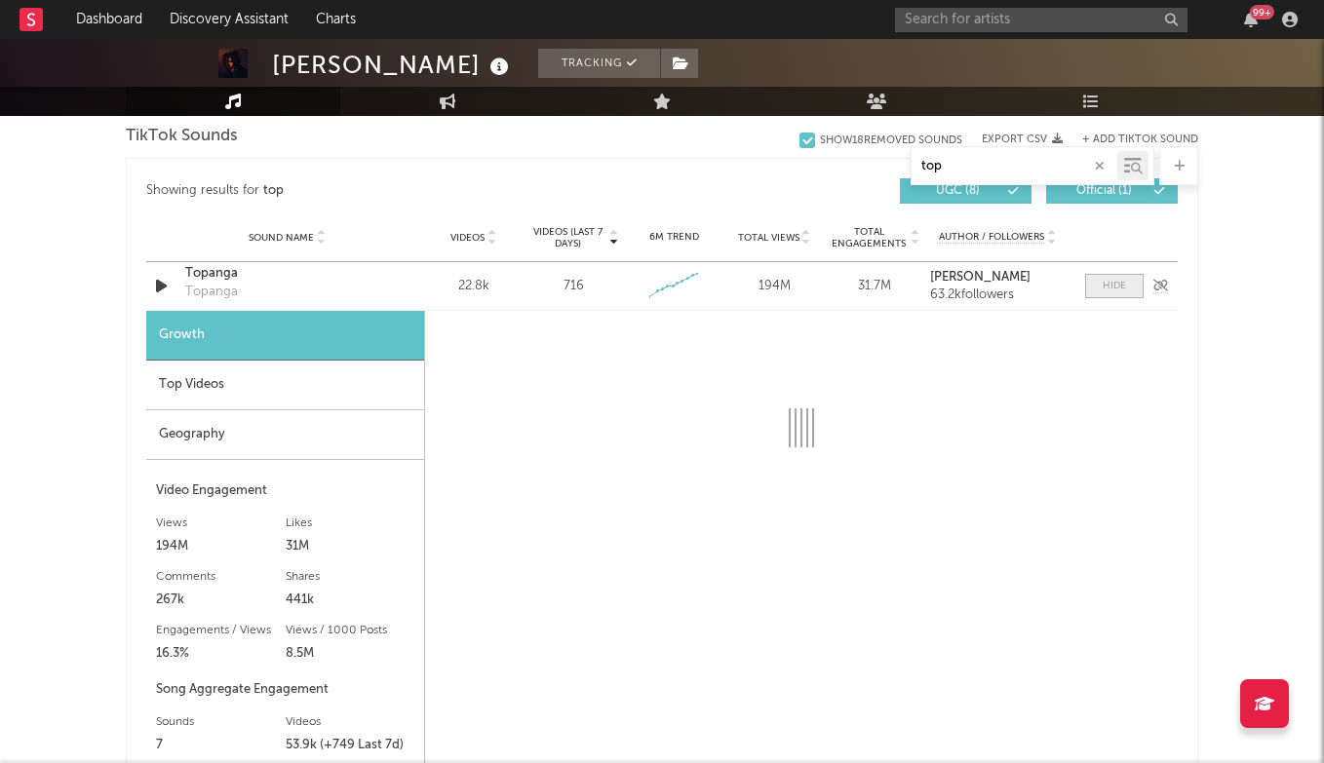
scroll to position [1333, 0]
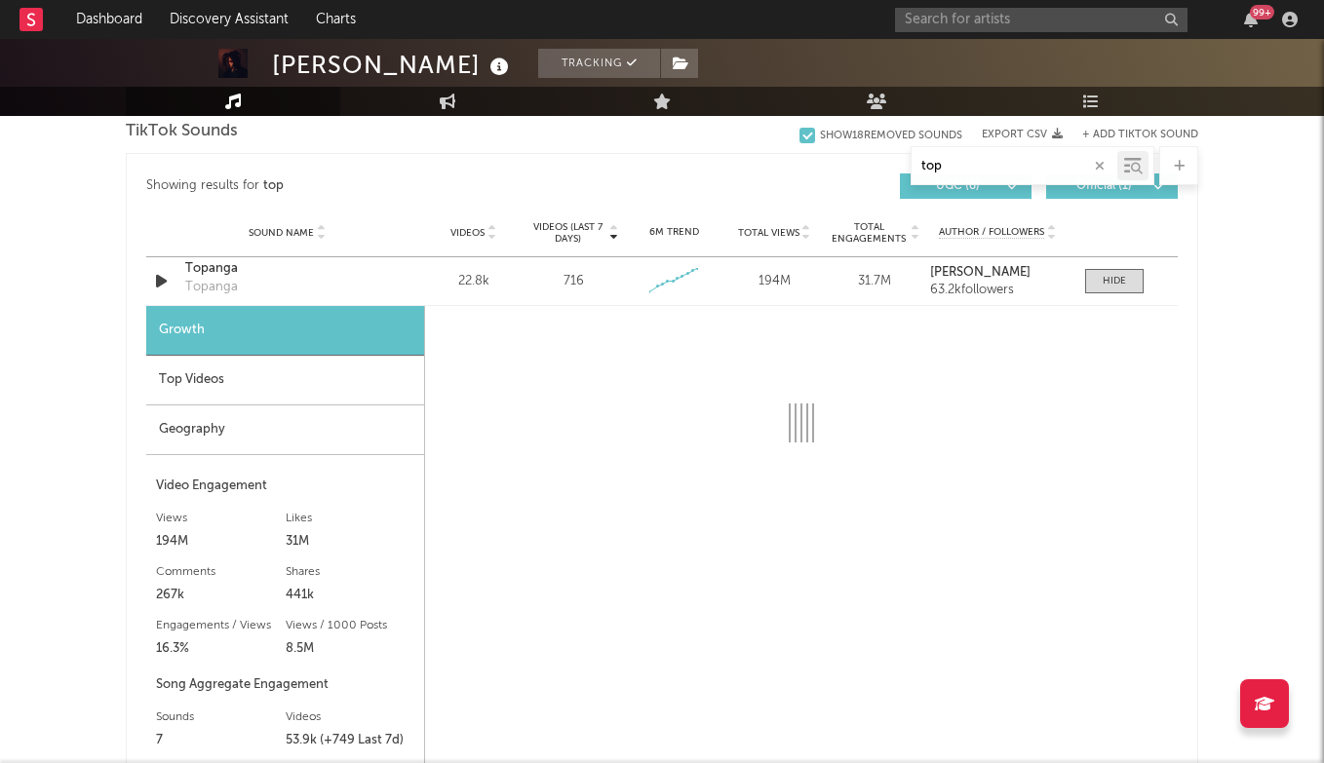
select select "6m"
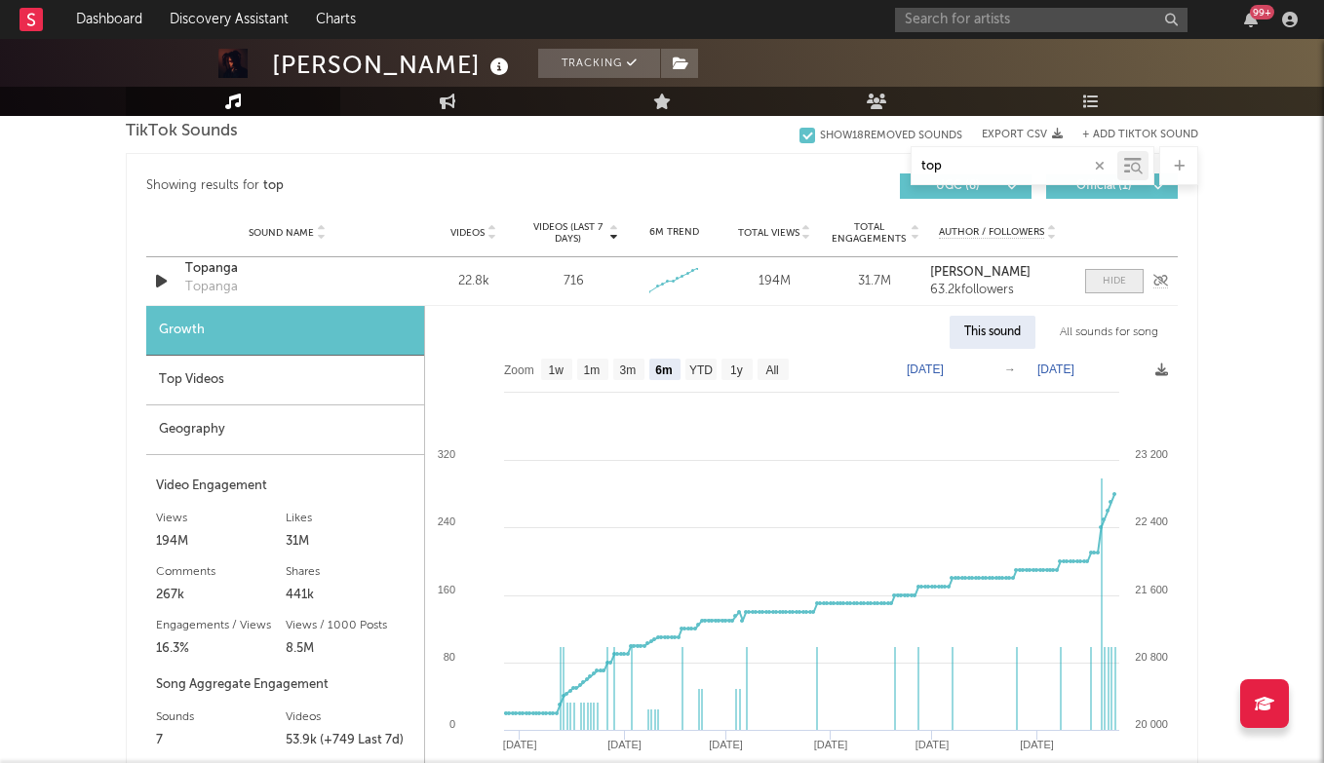
click at [1111, 281] on div at bounding box center [1114, 281] width 23 height 15
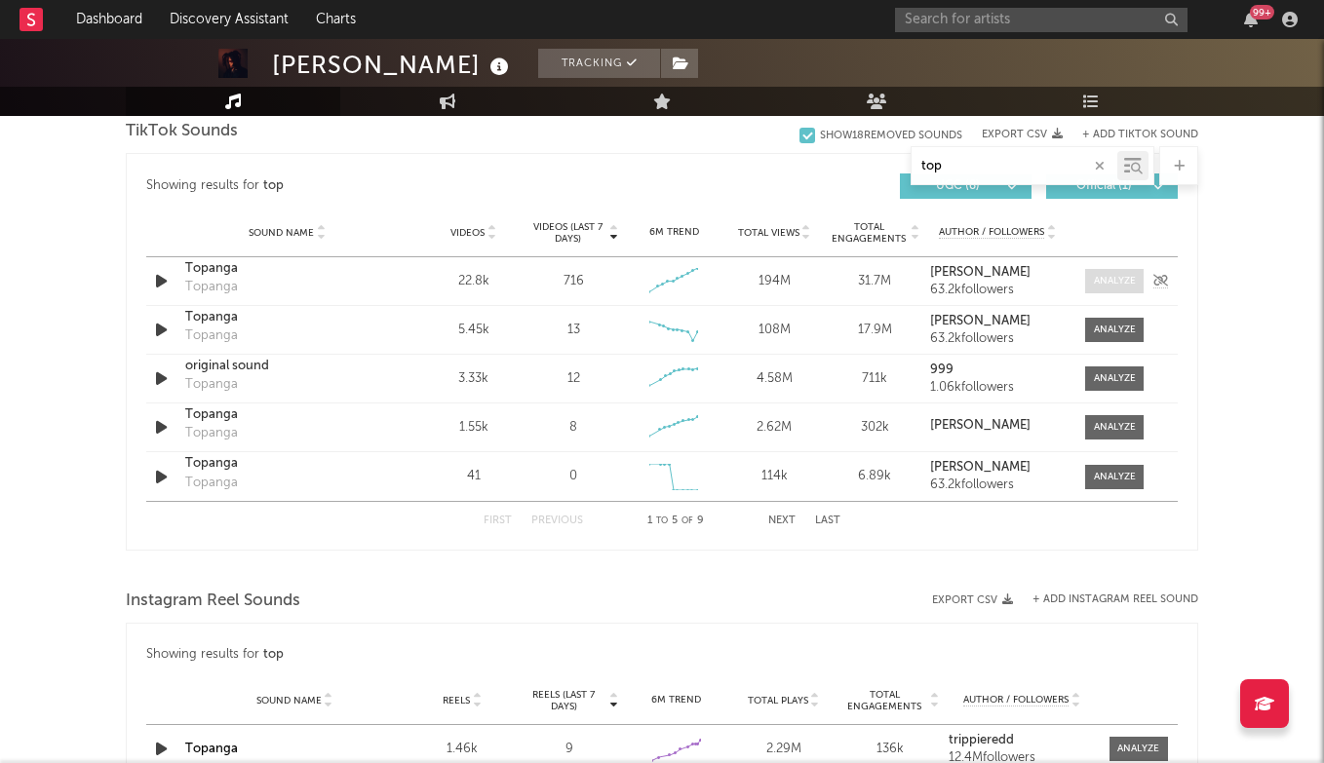
click at [1111, 281] on div at bounding box center [1115, 281] width 42 height 15
select select "6m"
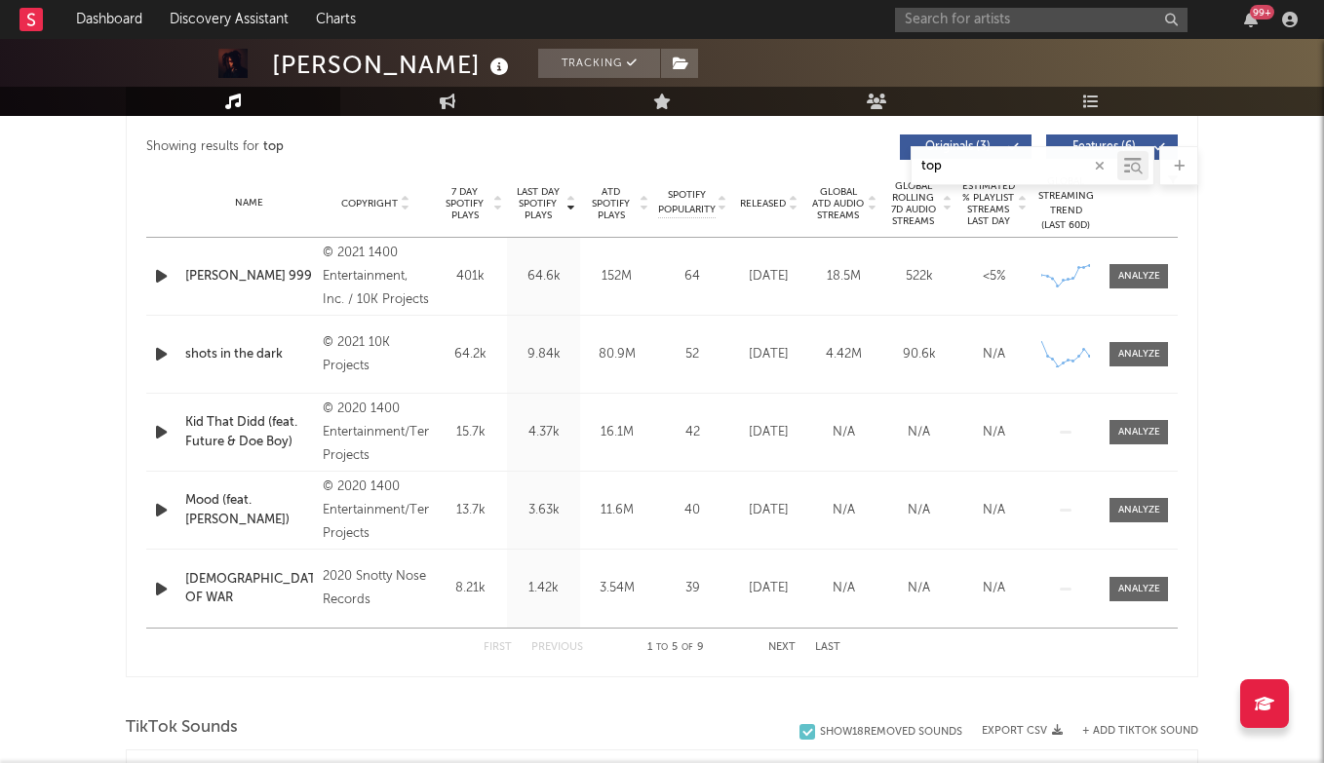
scroll to position [766, 0]
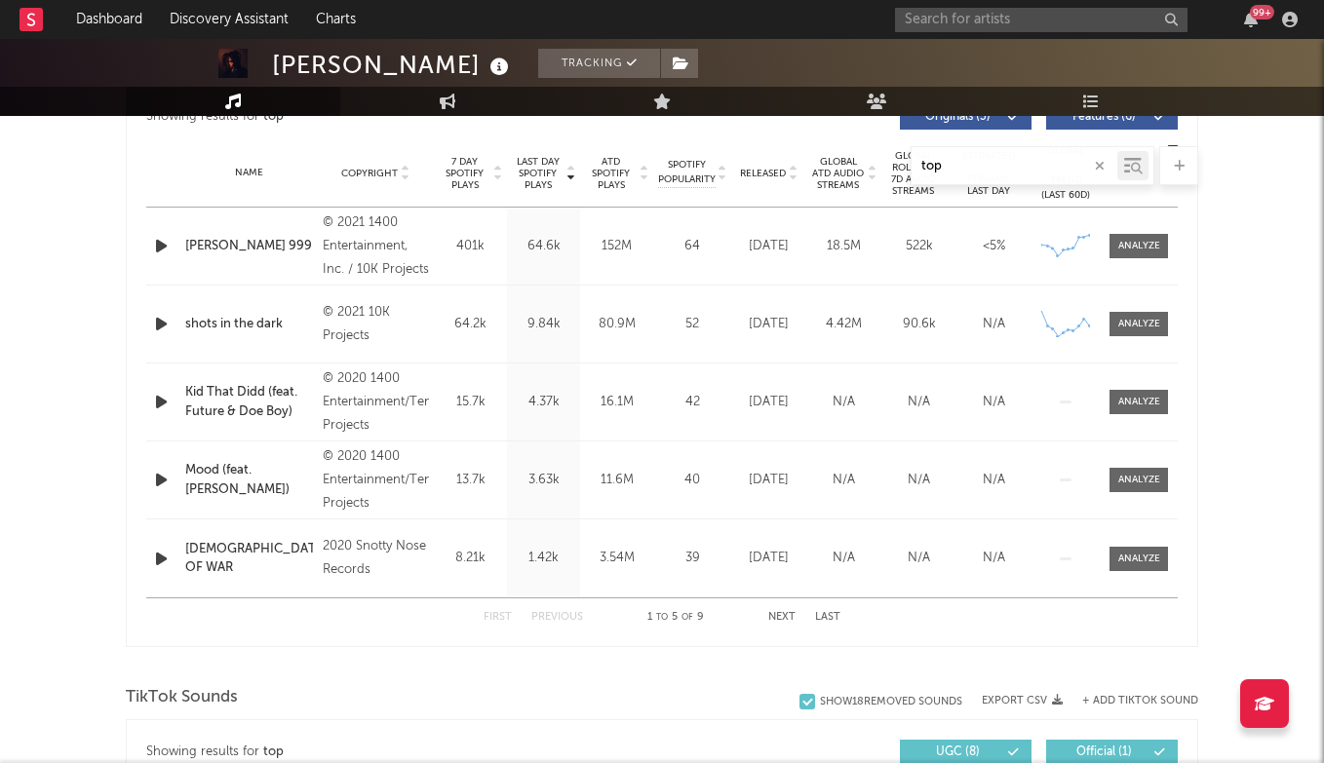
click at [991, 181] on div "top" at bounding box center [1033, 165] width 244 height 39
click at [991, 174] on input "top" at bounding box center [1015, 167] width 206 height 16
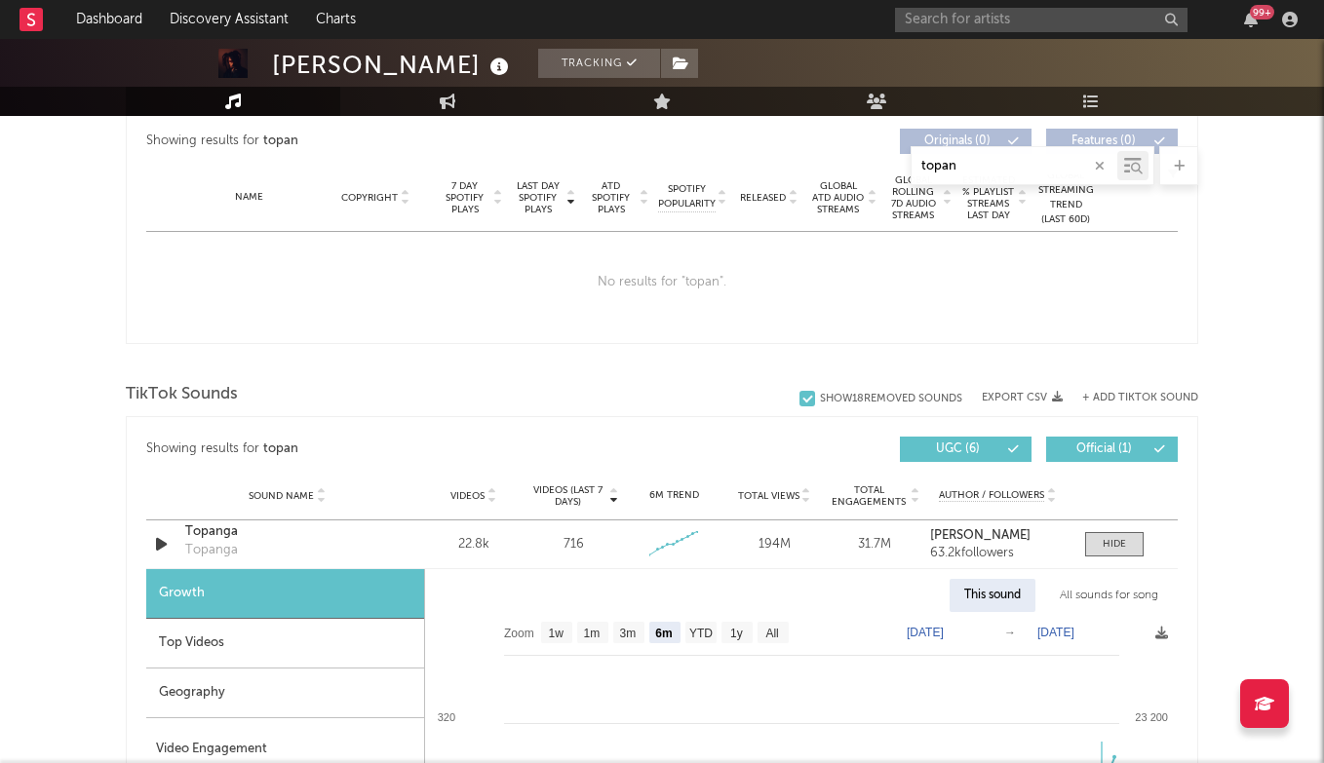
scroll to position [759, 0]
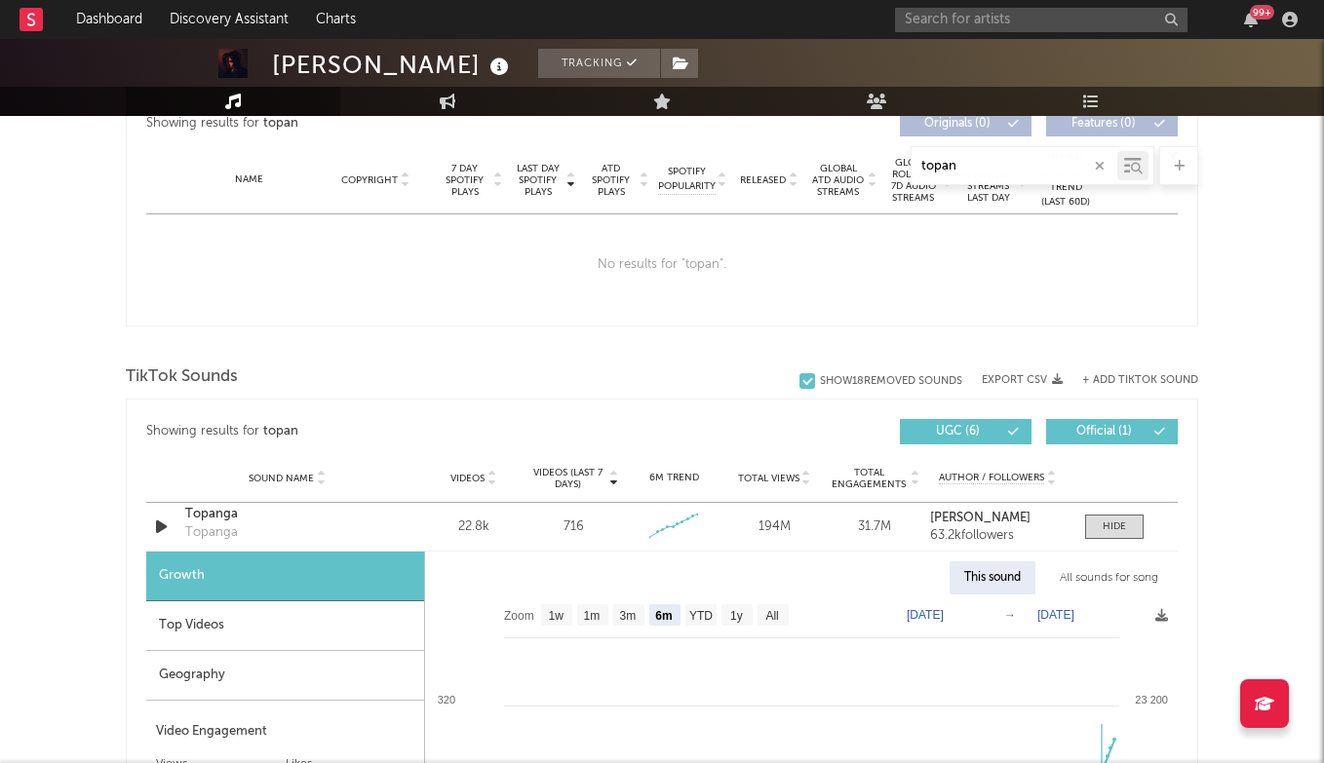
type input "topan"
click at [946, 29] on input "text" at bounding box center [1041, 20] width 292 height 24
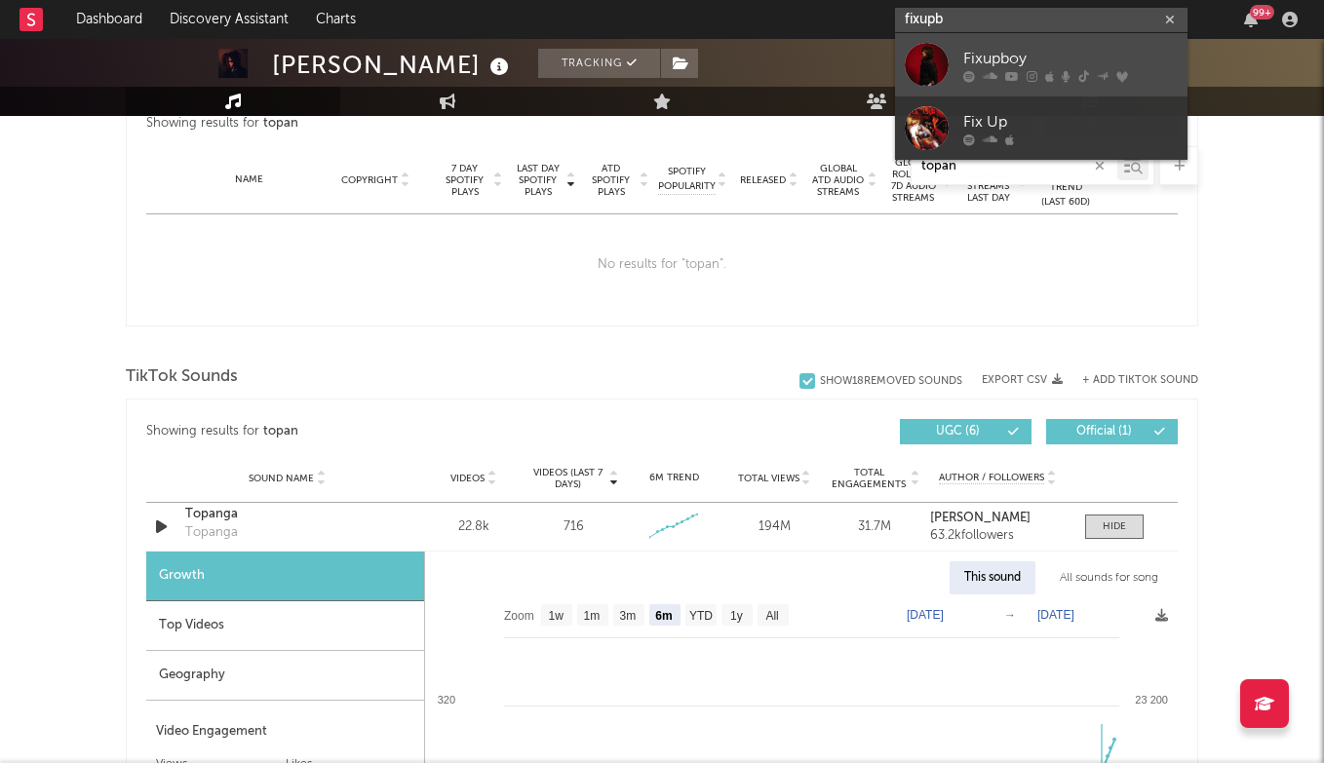
type input "fixupb"
click at [1001, 58] on div "Fixupboy" at bounding box center [1070, 58] width 214 height 23
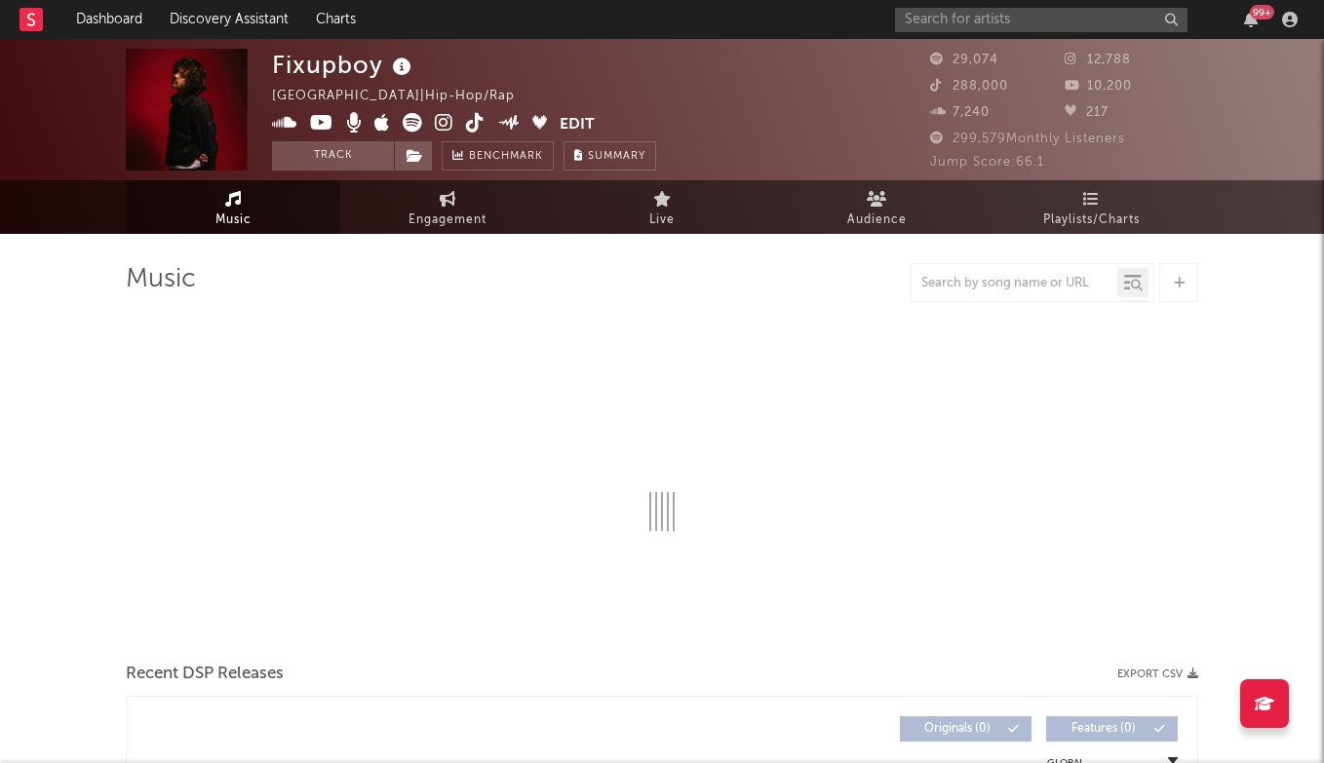
select select "6m"
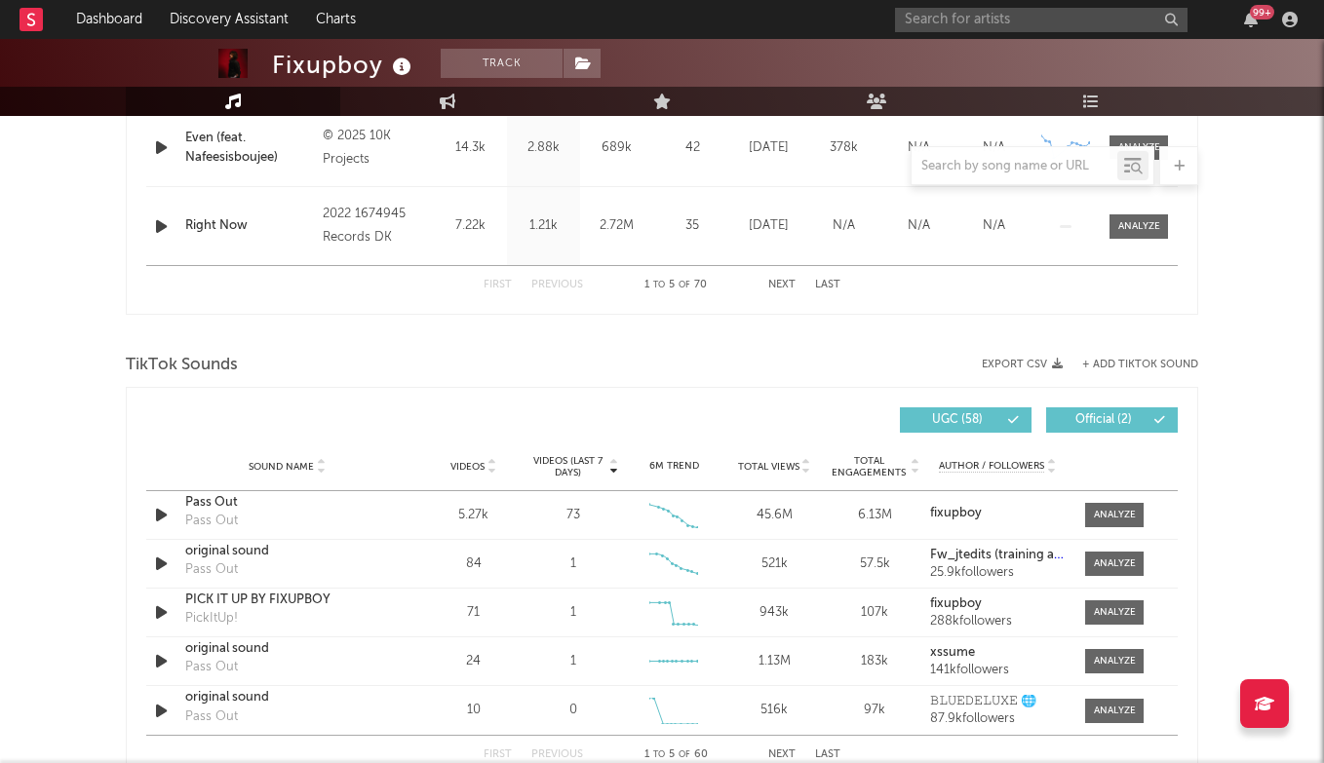
scroll to position [1132, 0]
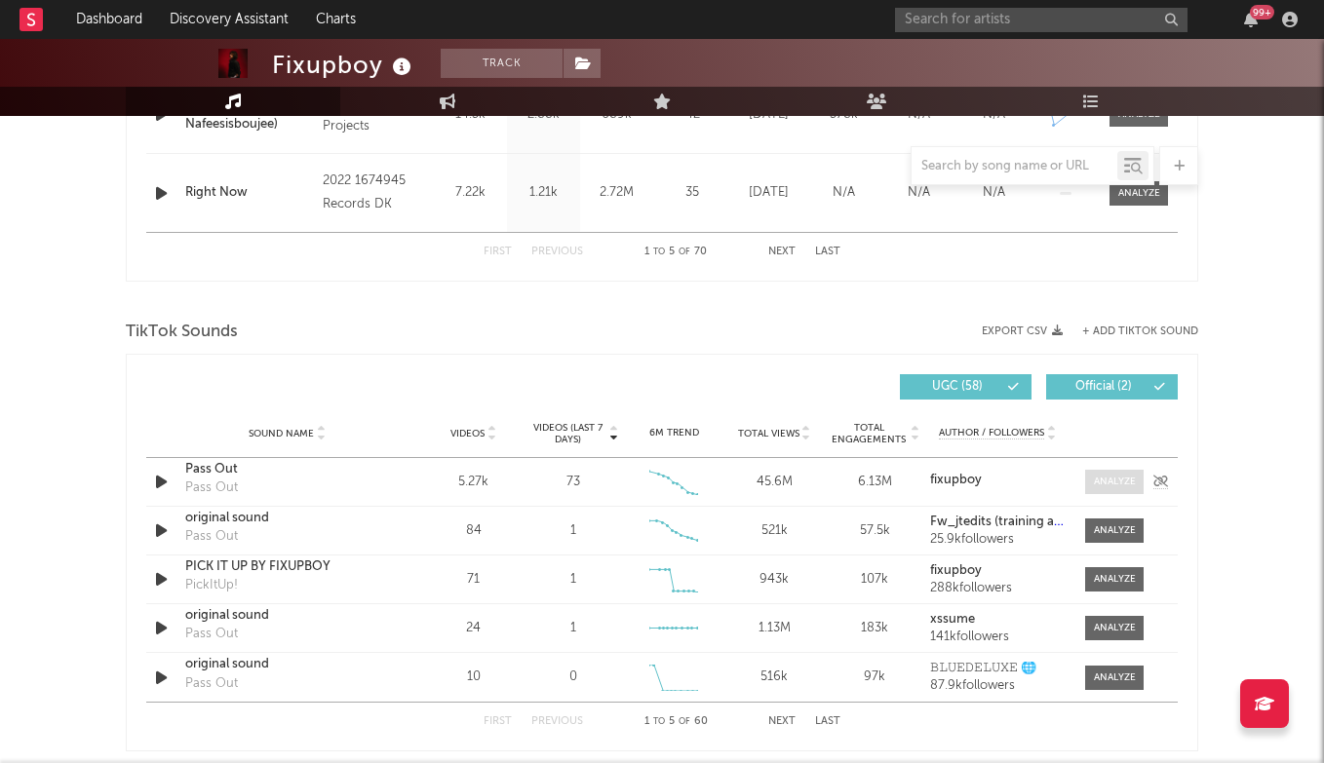
click at [1118, 484] on div at bounding box center [1115, 482] width 42 height 15
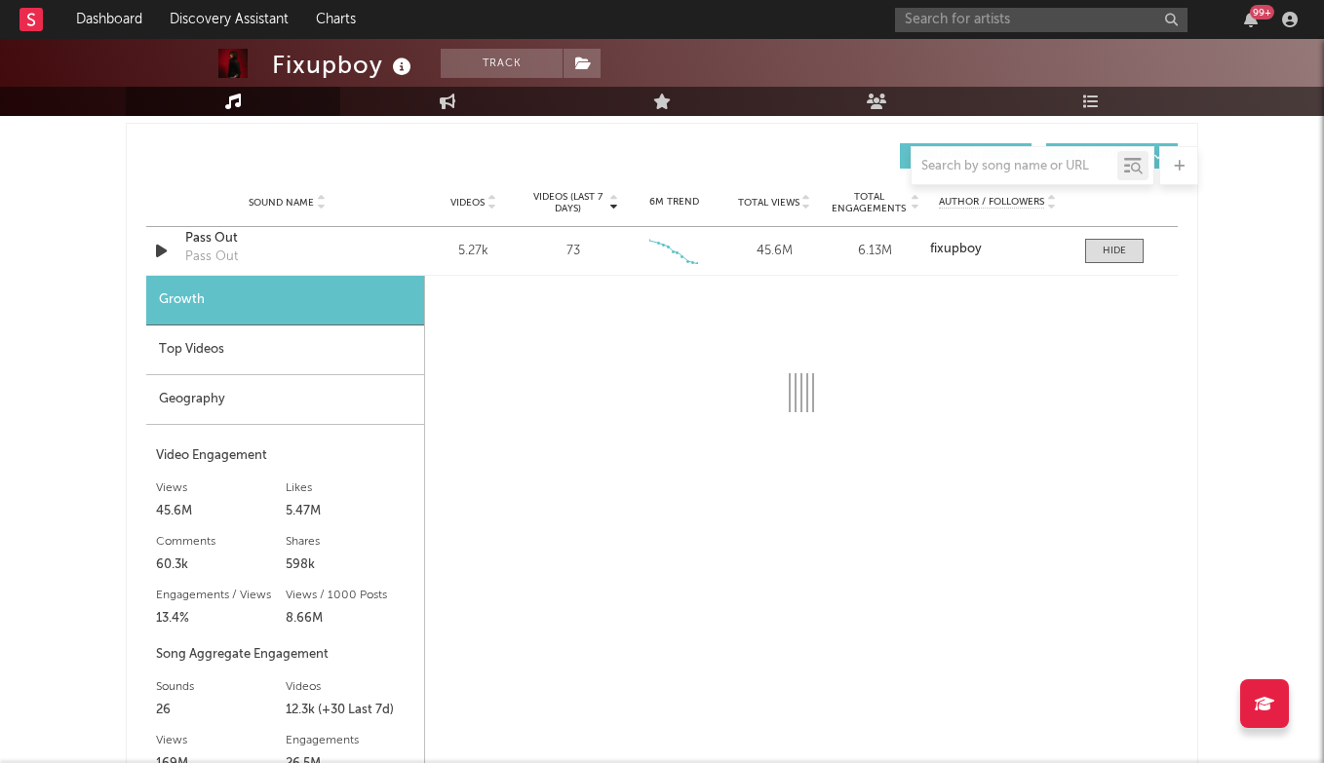
scroll to position [1331, 0]
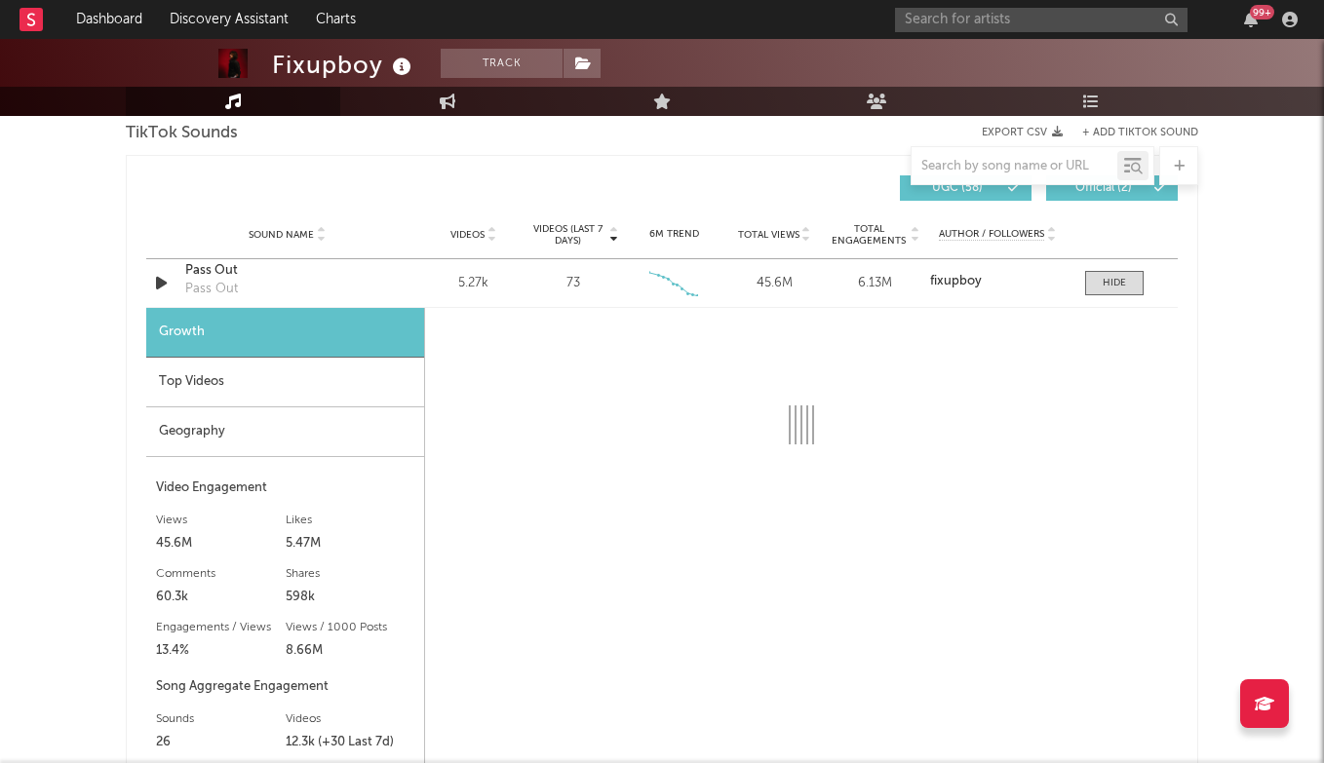
select select "6m"
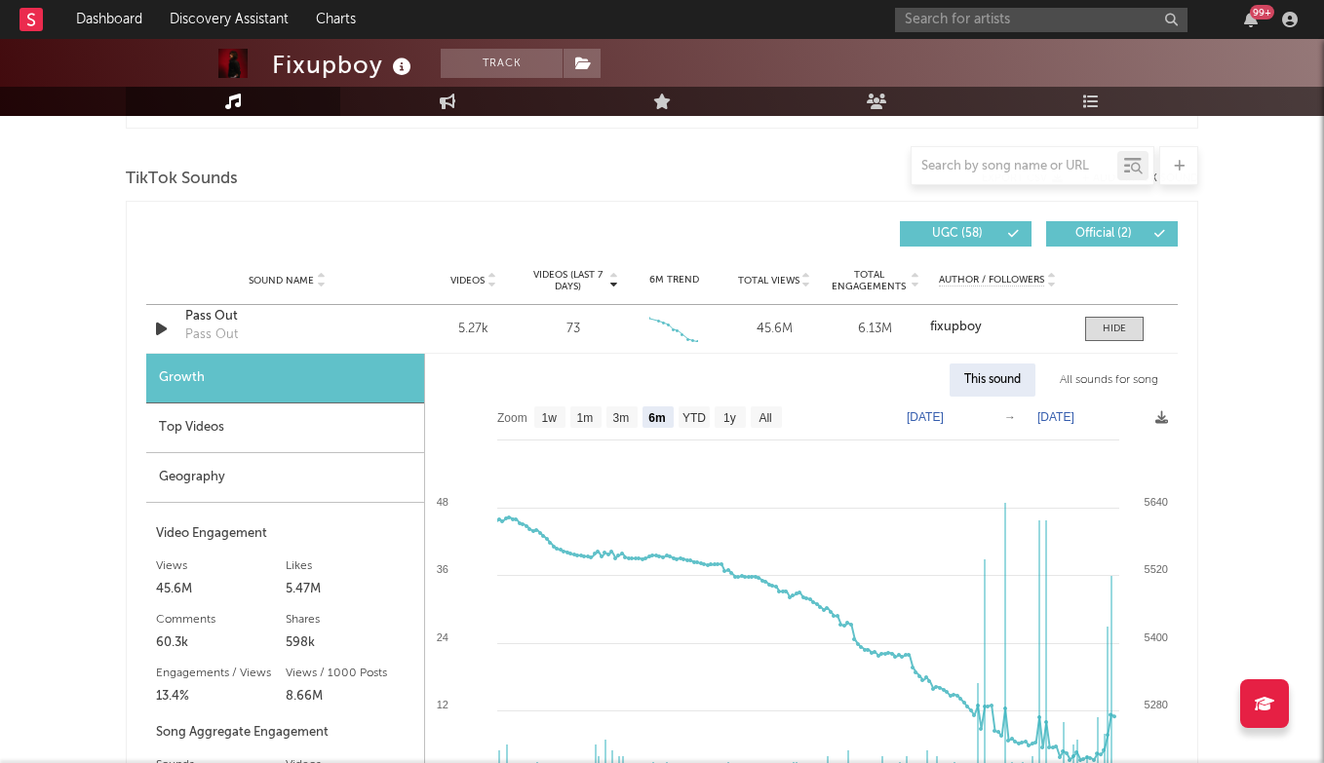
scroll to position [1258, 0]
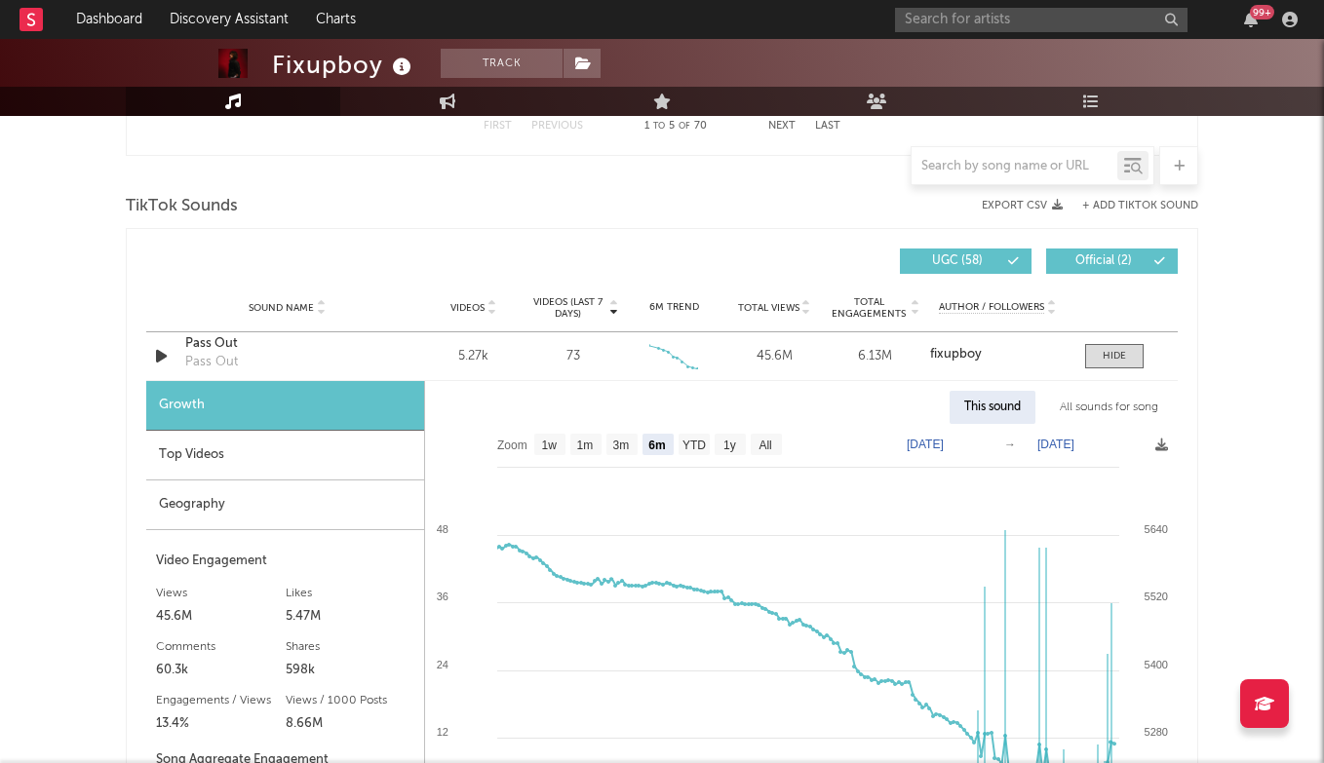
click at [198, 457] on div "Top Videos" at bounding box center [285, 456] width 278 height 50
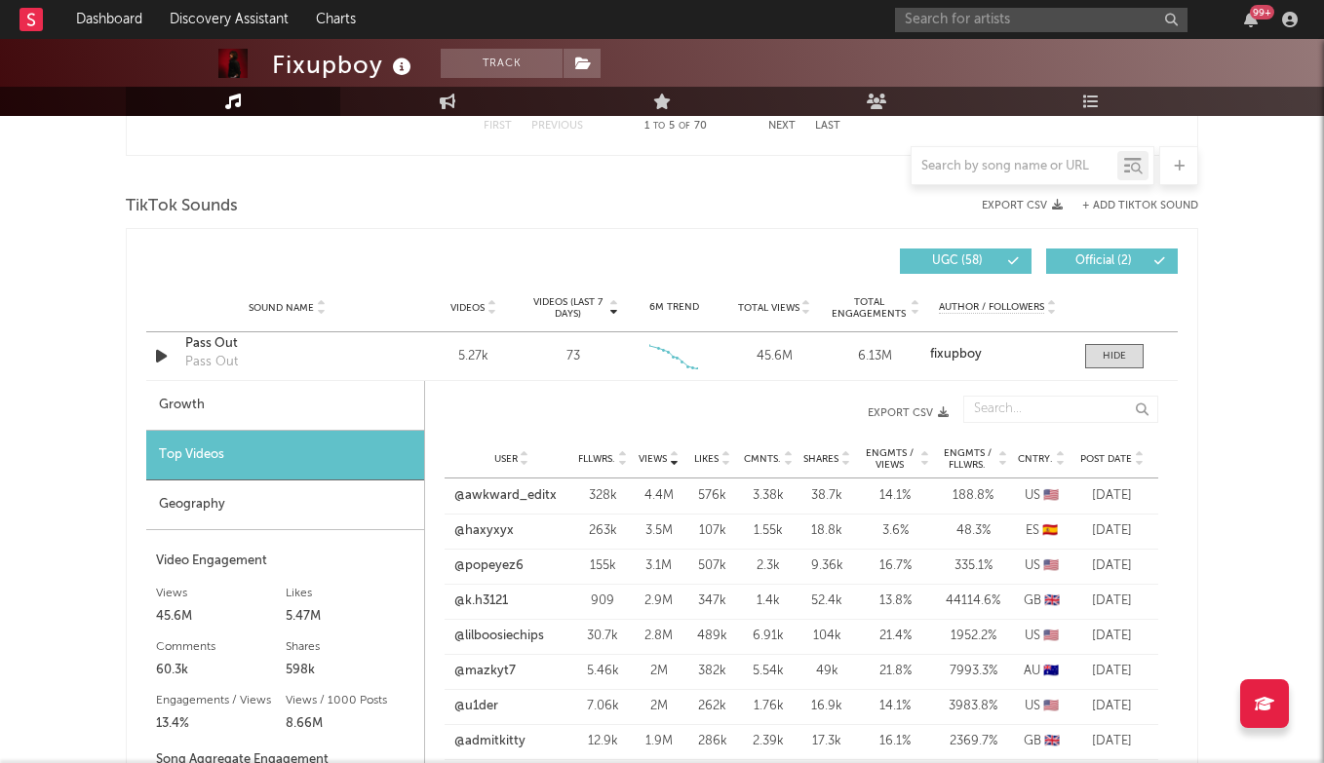
click at [1120, 461] on span "Post Date" at bounding box center [1106, 459] width 52 height 12
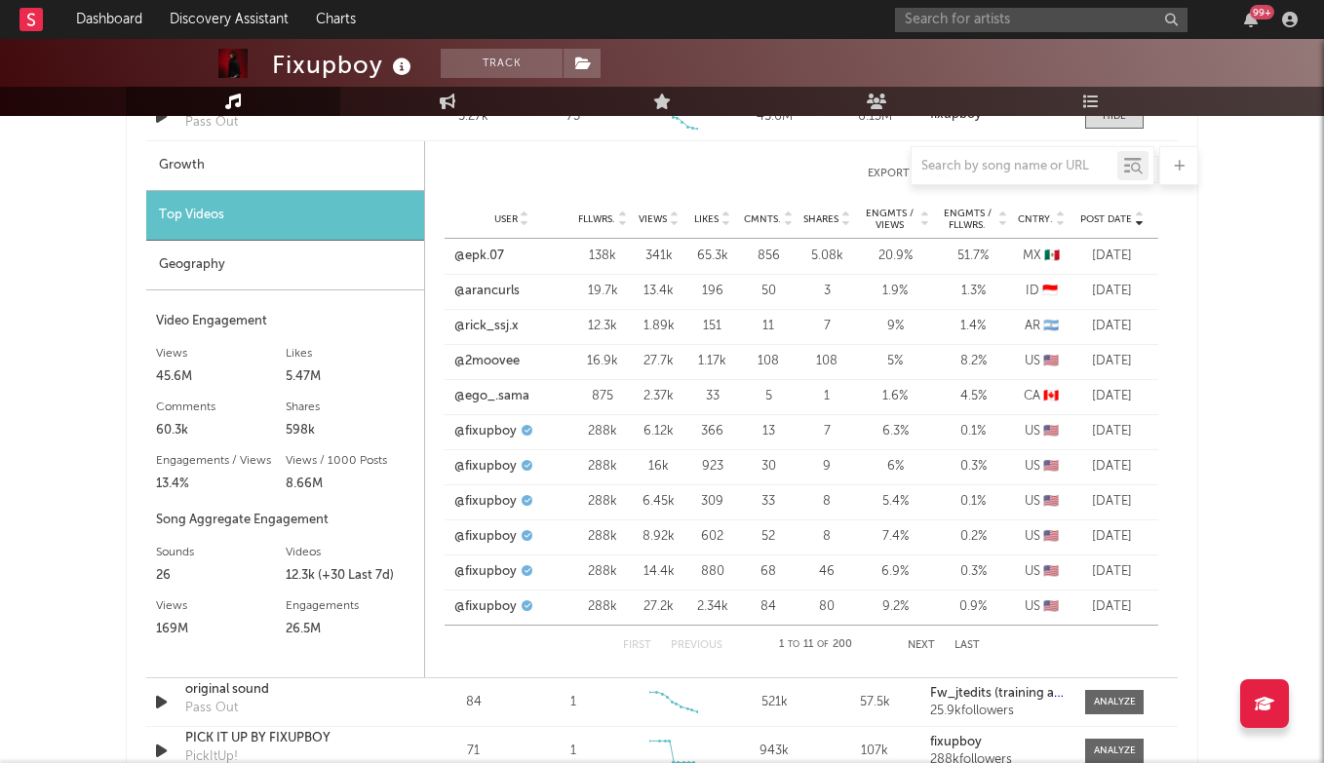
scroll to position [1491, 0]
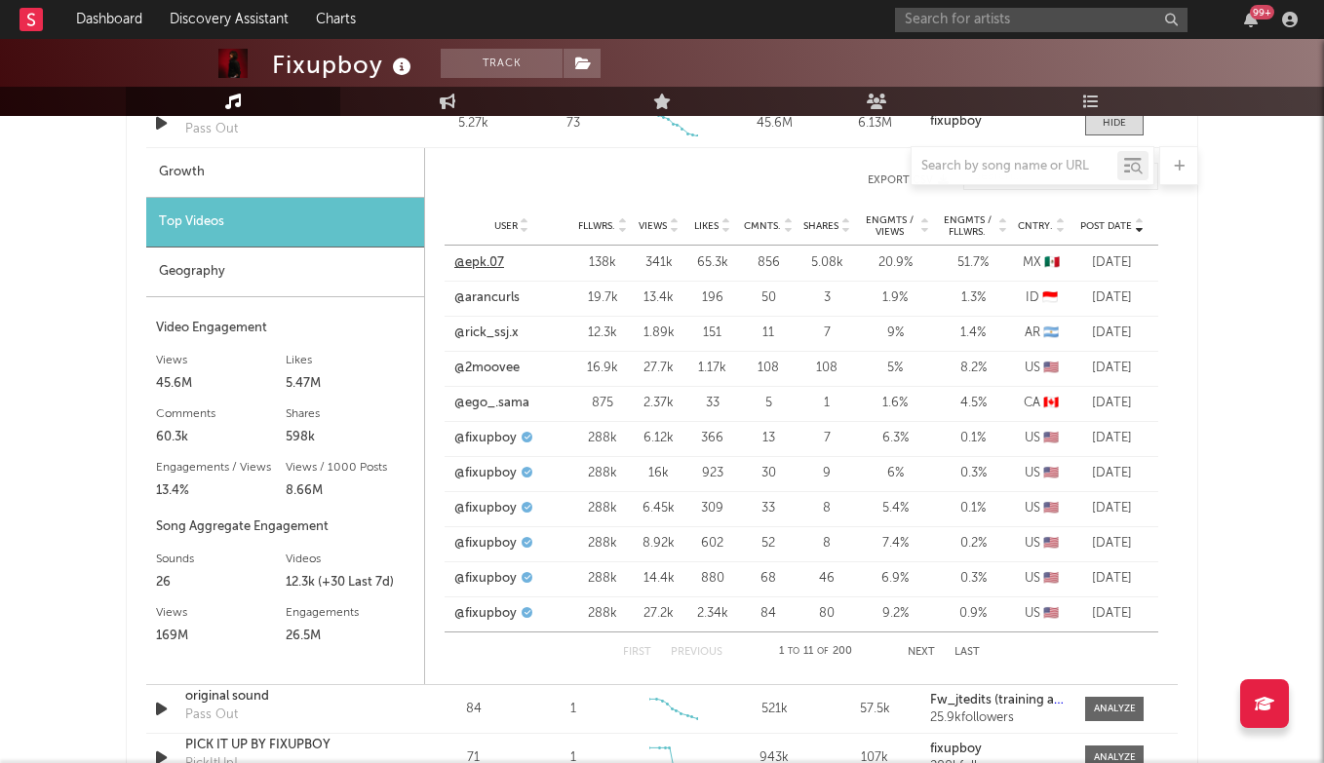
click at [467, 262] on link "@epk.07" at bounding box center [479, 262] width 50 height 19
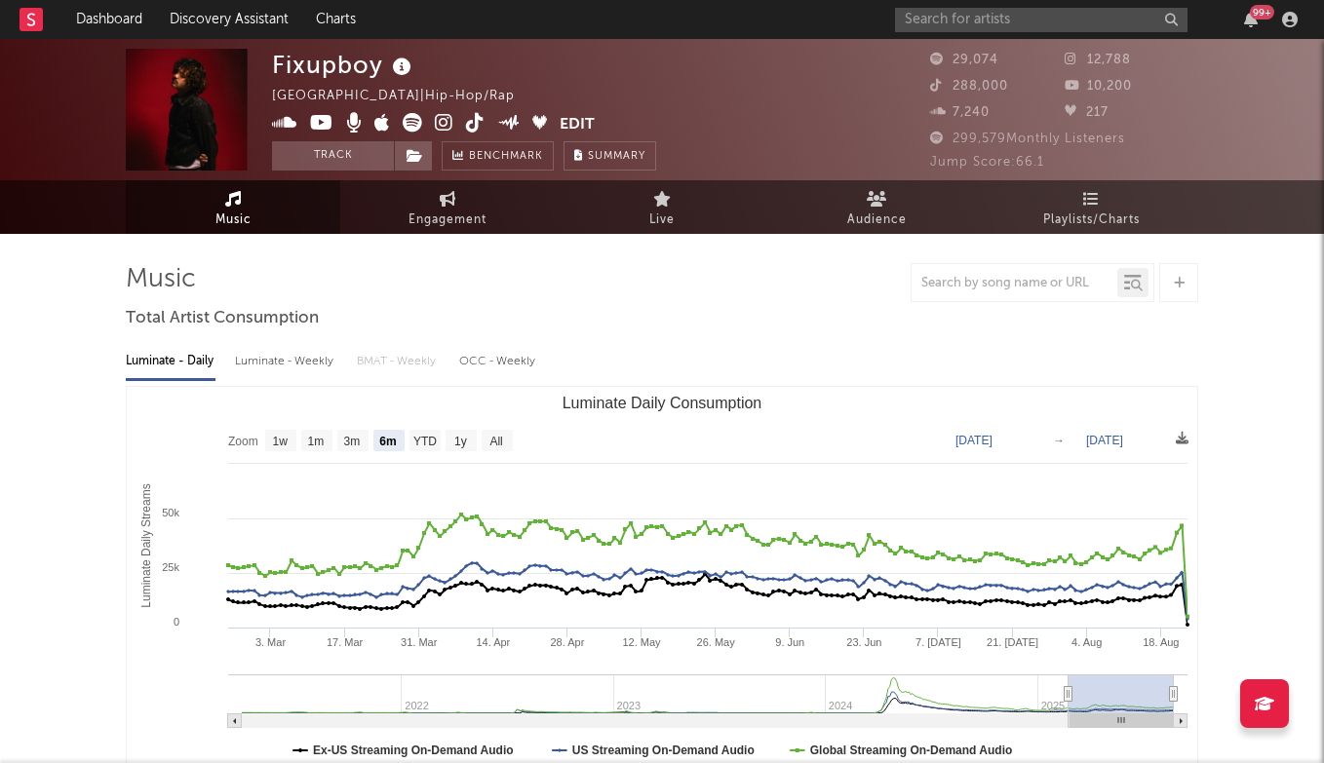
scroll to position [0, 0]
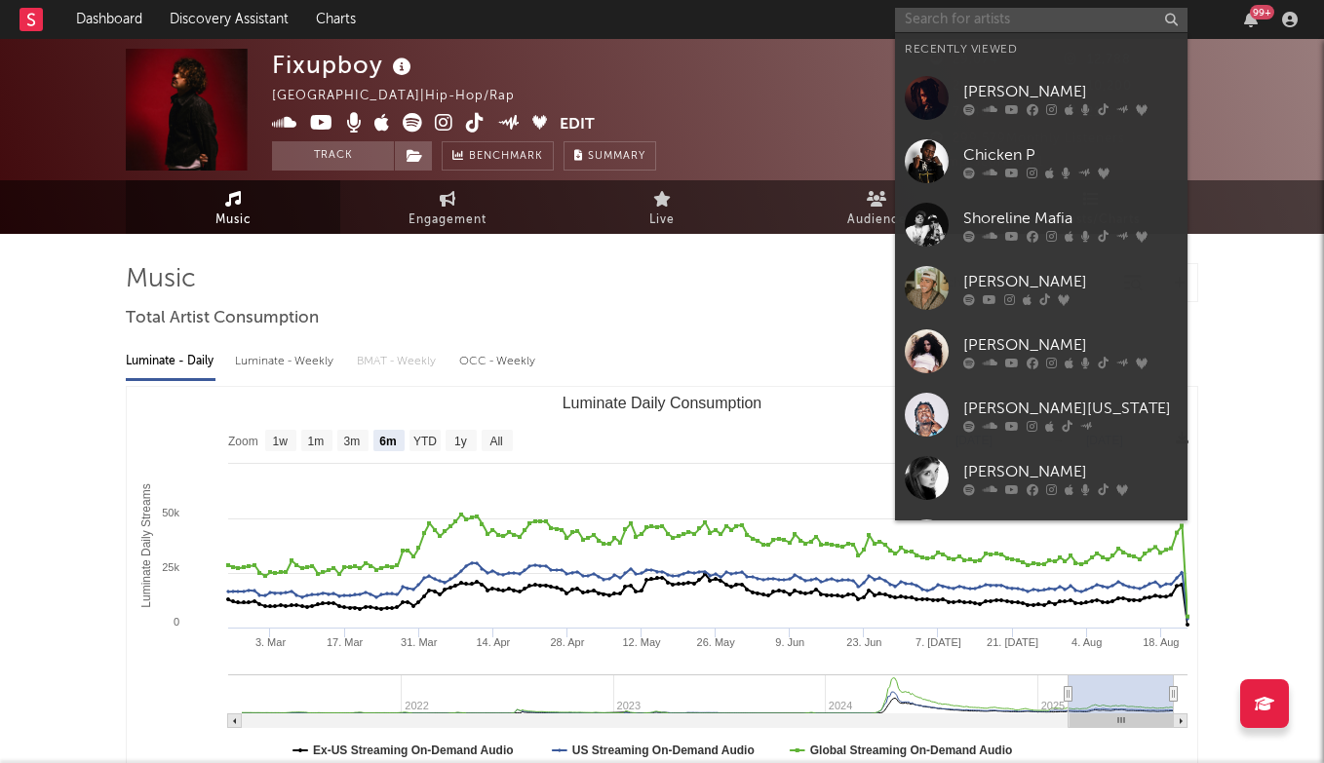
click at [982, 18] on input "text" at bounding box center [1041, 20] width 292 height 24
type input "h"
